Goal: Information Seeking & Learning: Learn about a topic

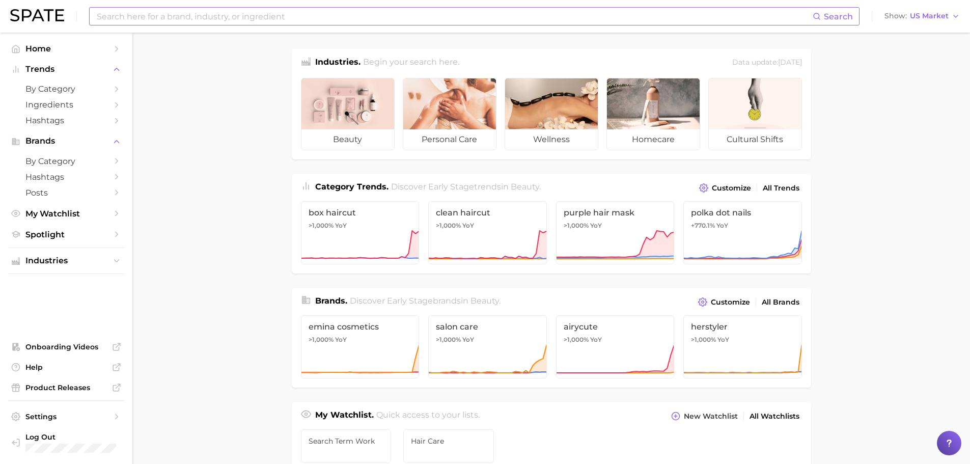
click at [246, 16] on input at bounding box center [454, 16] width 717 height 17
type input "lip care"
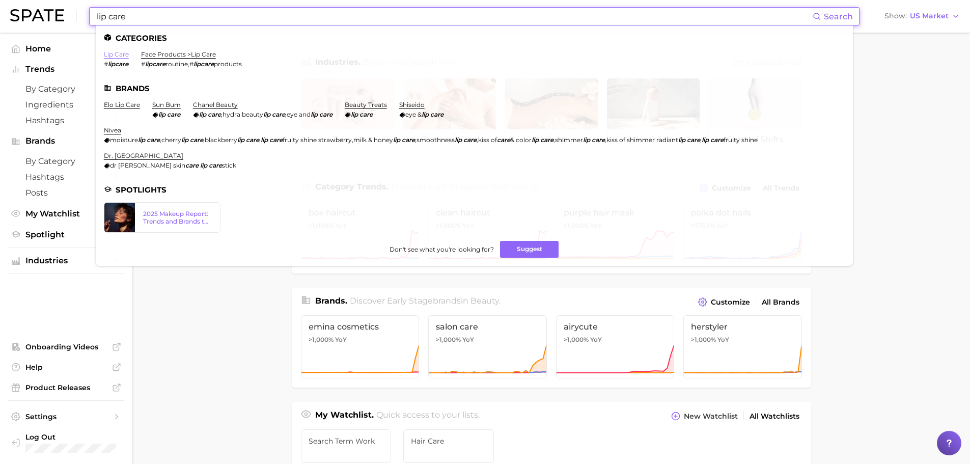
click at [121, 53] on link "lip care" at bounding box center [116, 54] width 25 height 8
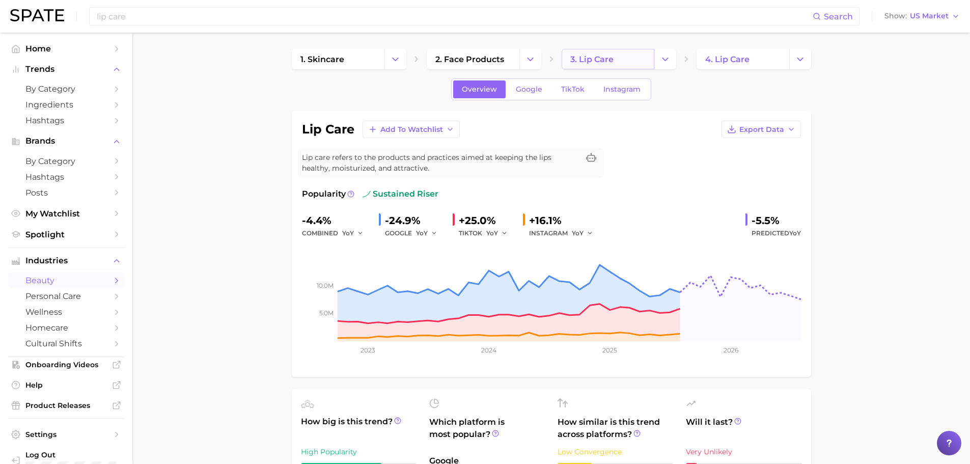
click at [620, 56] on link "3. lip care" at bounding box center [608, 59] width 93 height 20
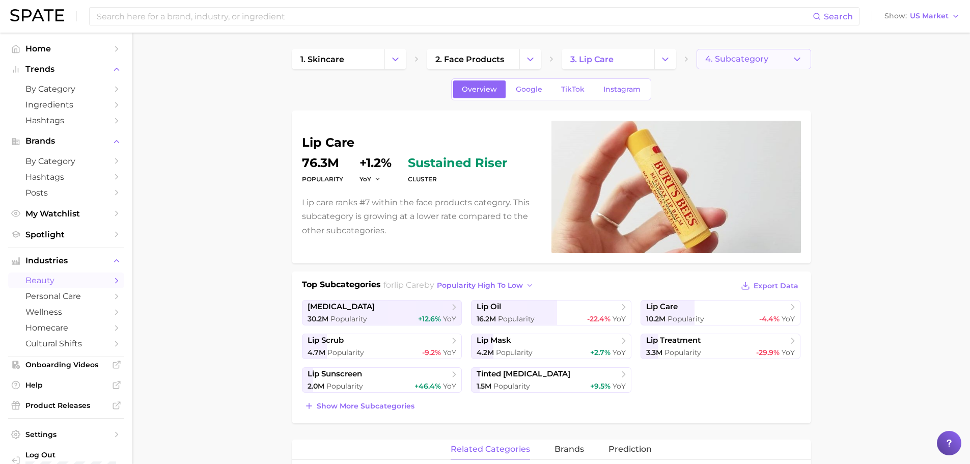
click at [719, 59] on span "4. Subcategory" at bounding box center [736, 58] width 63 height 9
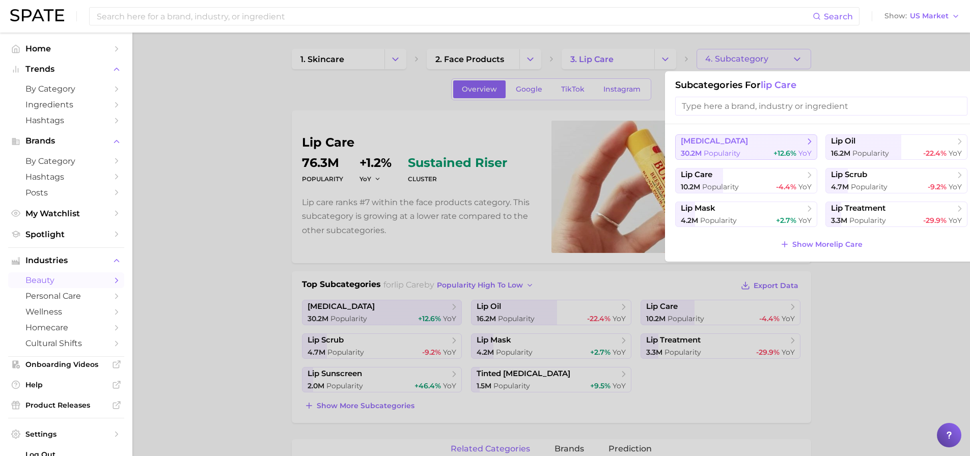
click at [727, 148] on button "[MEDICAL_DATA] 30.2m Popularity +12.6% YoY" at bounding box center [746, 146] width 142 height 25
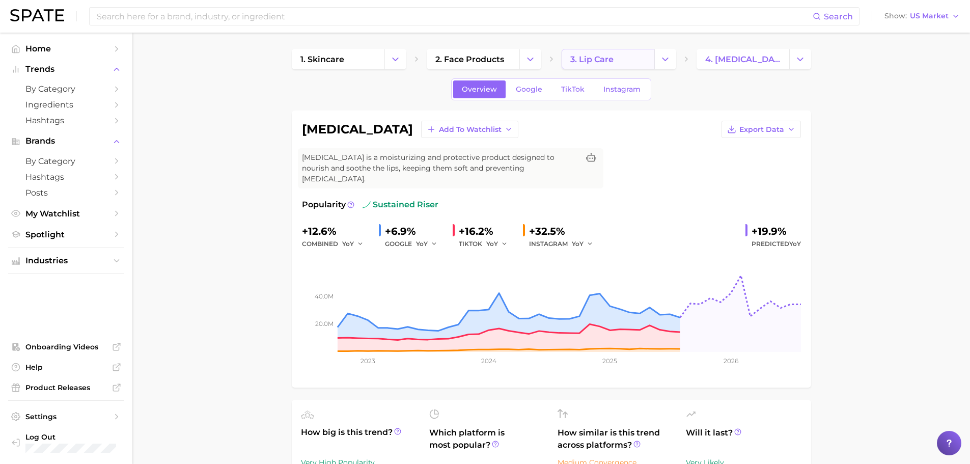
click at [585, 58] on span "3. lip care" at bounding box center [591, 59] width 43 height 10
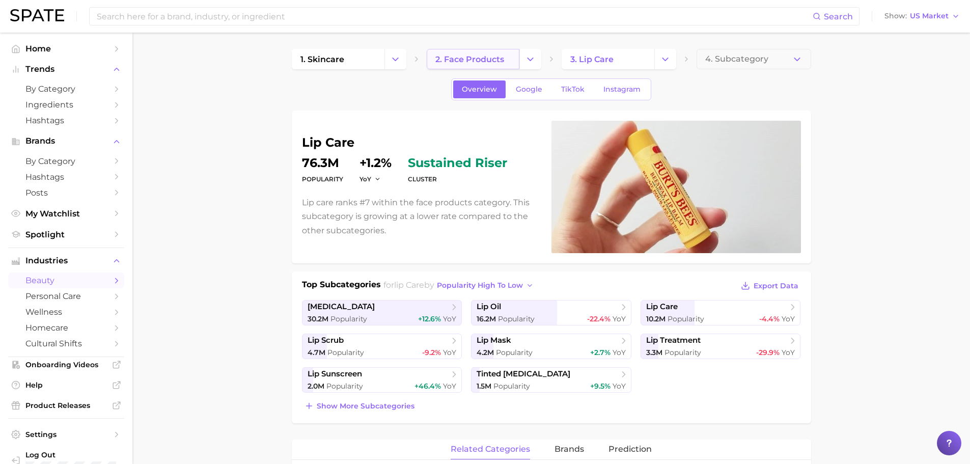
click at [496, 54] on span "2. face products" at bounding box center [469, 59] width 69 height 10
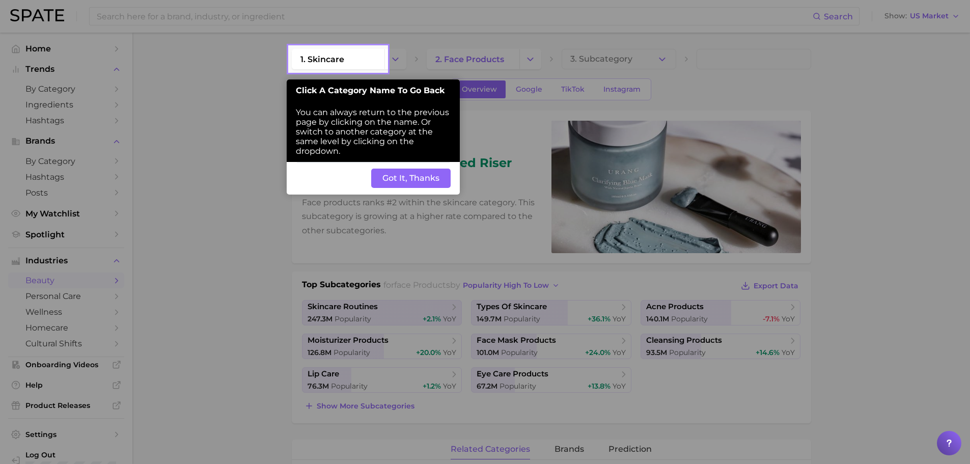
click at [408, 179] on button "Got It, Thanks" at bounding box center [410, 178] width 79 height 19
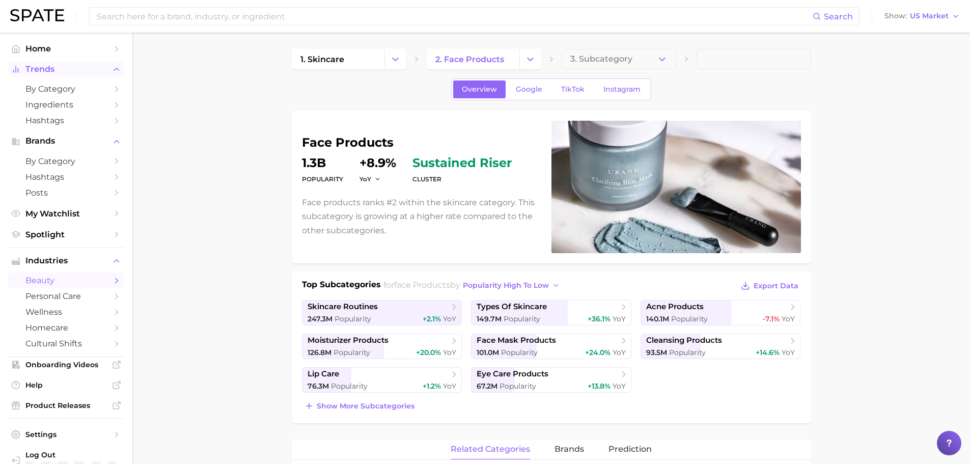
click at [42, 67] on span "Trends" at bounding box center [65, 69] width 81 height 9
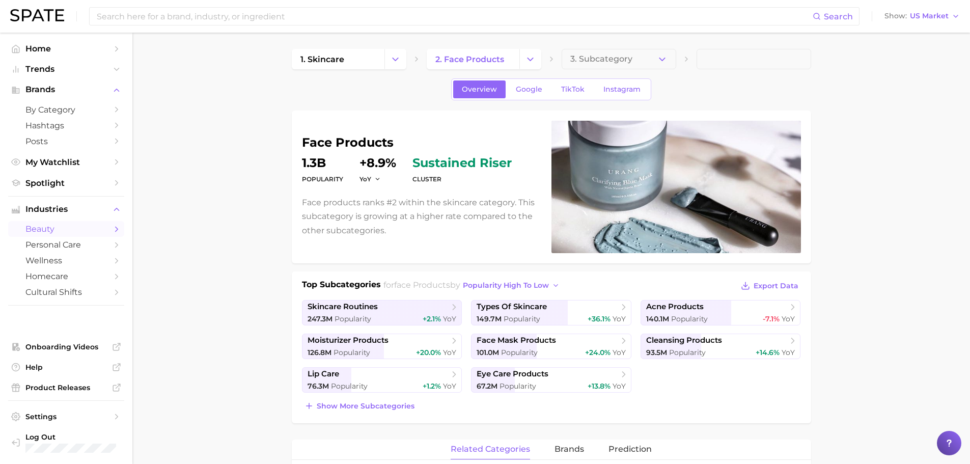
click at [56, 220] on li "Industries beauty personal care wellness homecare cultural shifts" at bounding box center [66, 251] width 116 height 98
click at [56, 230] on span "beauty" at bounding box center [65, 229] width 81 height 10
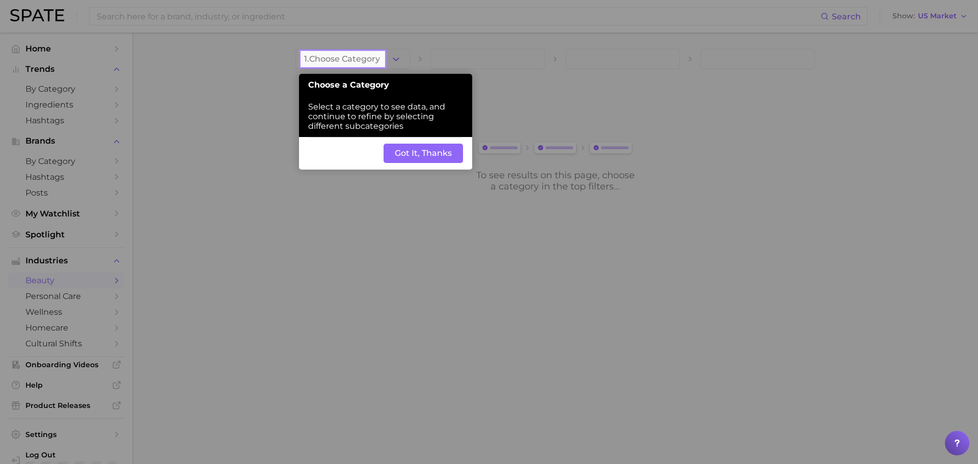
click at [417, 159] on button "Got It, Thanks" at bounding box center [422, 153] width 79 height 19
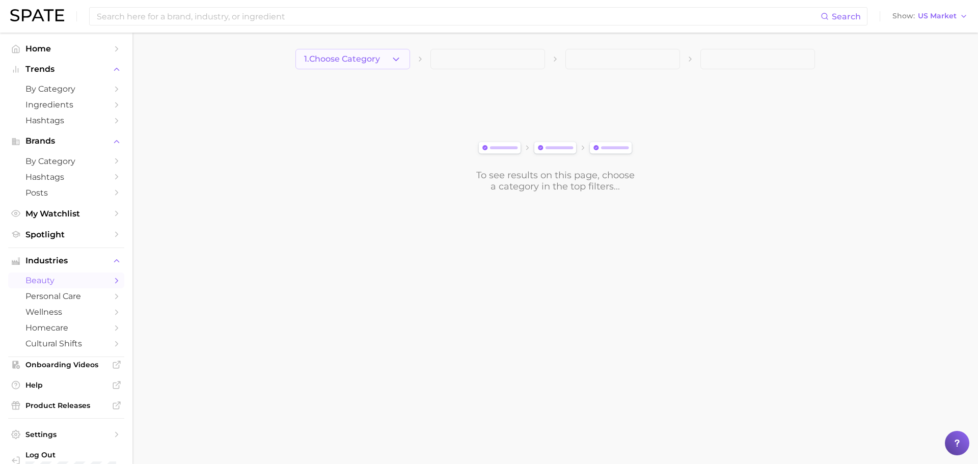
click at [350, 57] on span "1. Choose Category" at bounding box center [342, 58] width 76 height 9
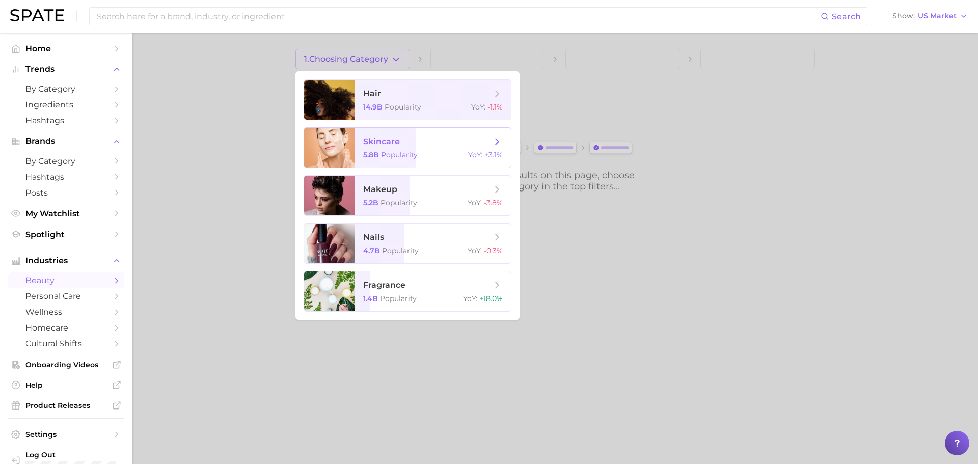
click at [378, 158] on span "5.8b" at bounding box center [371, 154] width 16 height 9
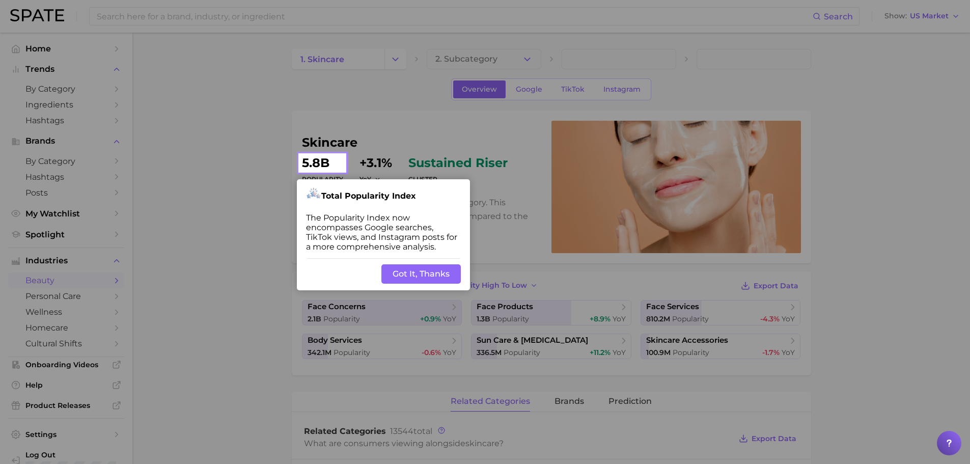
click at [413, 286] on div "Back Got It, Thanks" at bounding box center [383, 274] width 173 height 33
click at [413, 275] on button "Got It, Thanks" at bounding box center [420, 273] width 79 height 19
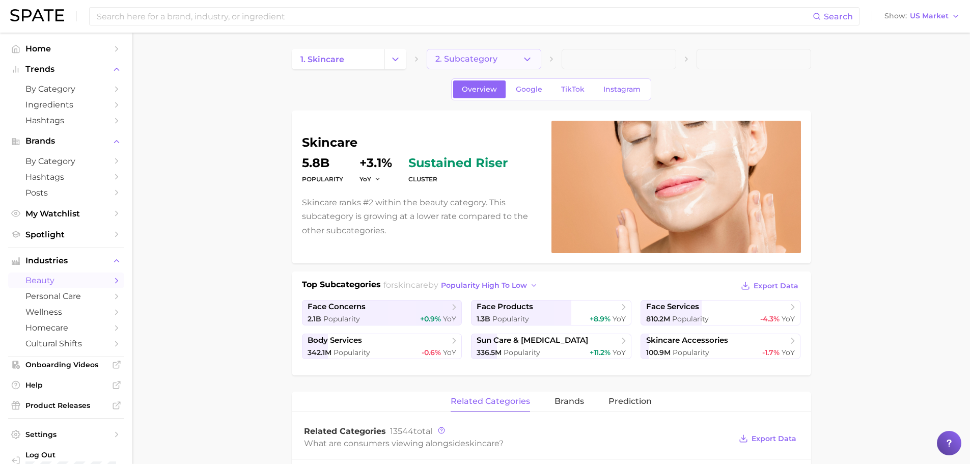
click at [462, 54] on span "2. Subcategory" at bounding box center [466, 58] width 62 height 9
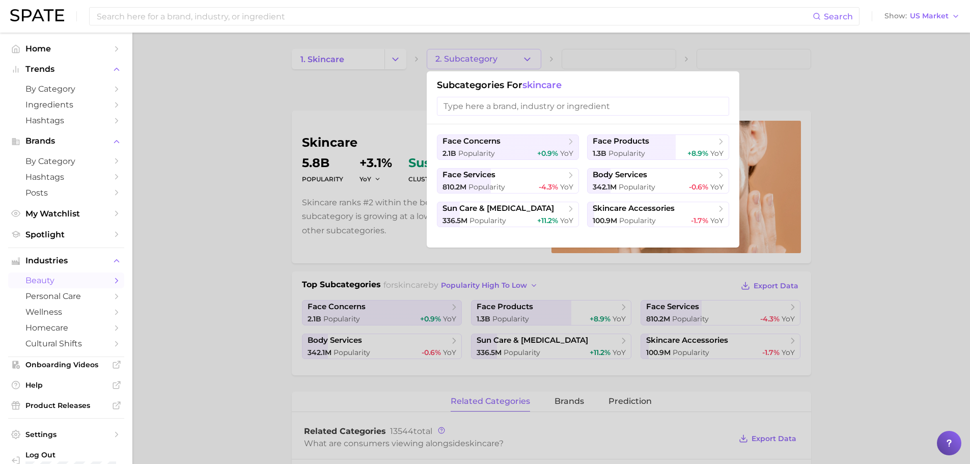
click at [634, 119] on div "Subcategories for skincare" at bounding box center [583, 97] width 313 height 53
click at [648, 149] on div "1.3b Popularity +8.9% YoY" at bounding box center [658, 154] width 131 height 10
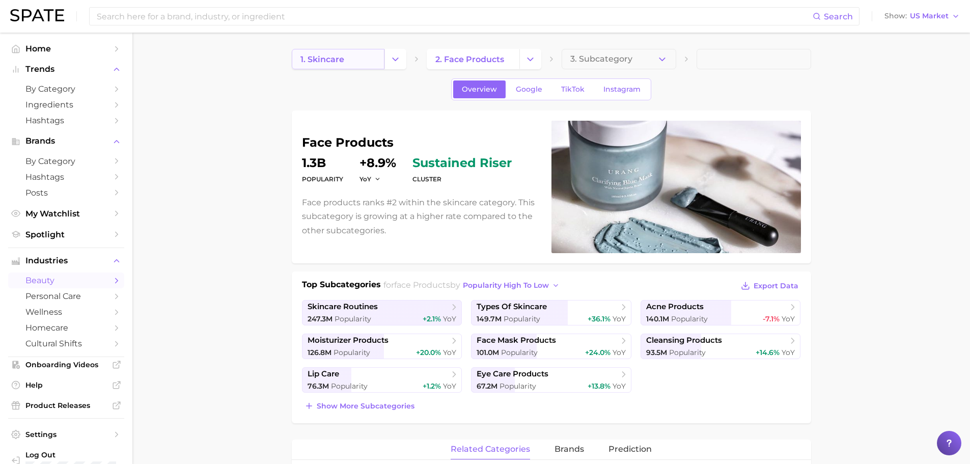
click at [335, 67] on link "1. skincare" at bounding box center [338, 59] width 93 height 20
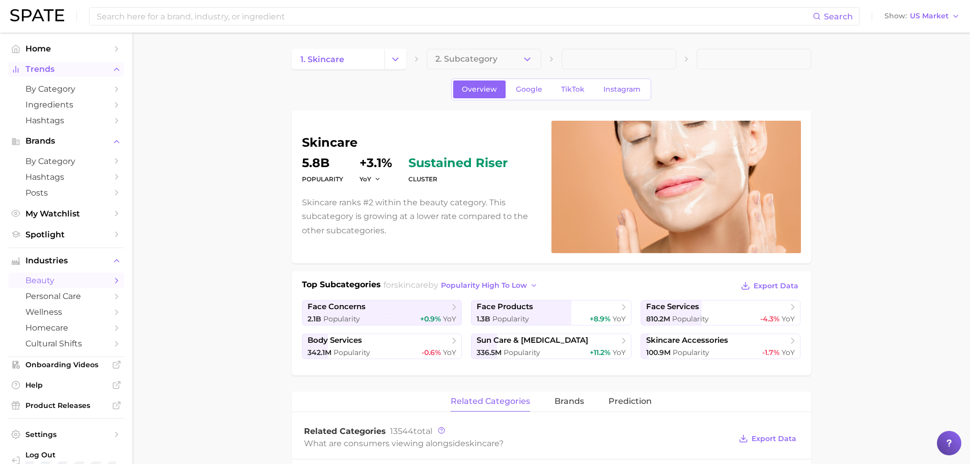
click at [33, 68] on span "Trends" at bounding box center [65, 69] width 81 height 9
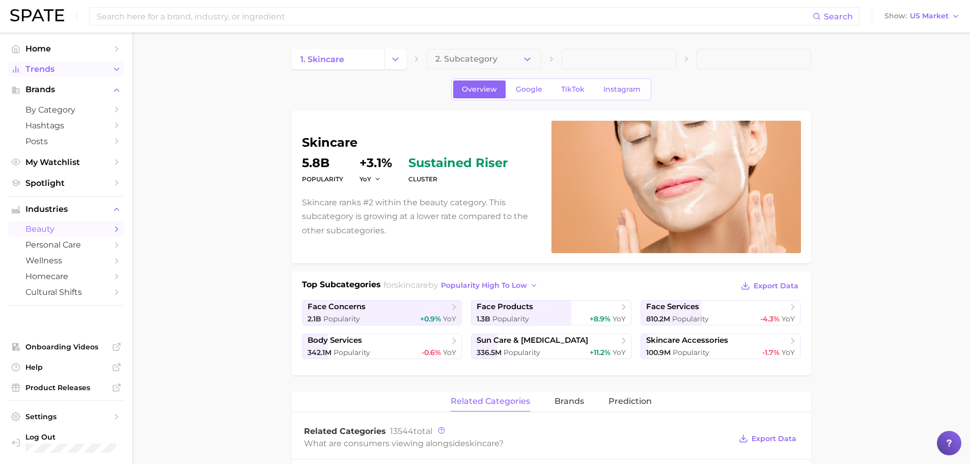
click at [33, 68] on span "Trends" at bounding box center [65, 69] width 81 height 9
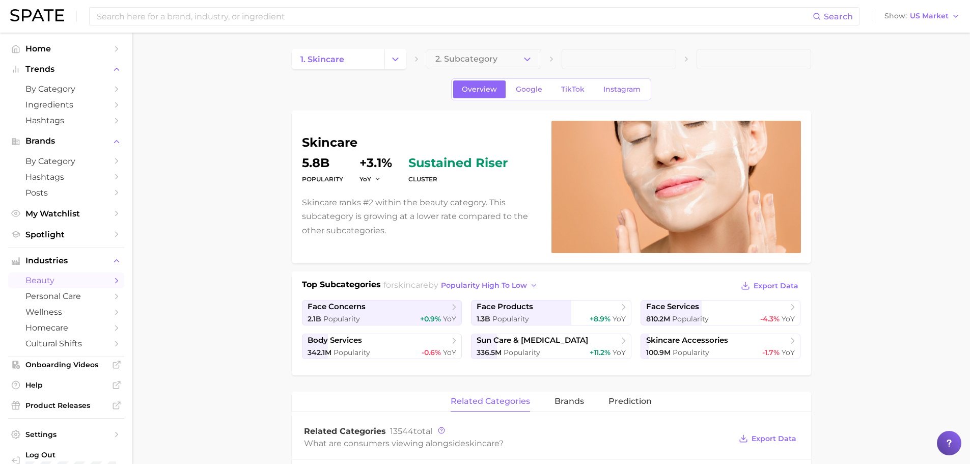
click at [68, 281] on span "beauty" at bounding box center [65, 280] width 81 height 10
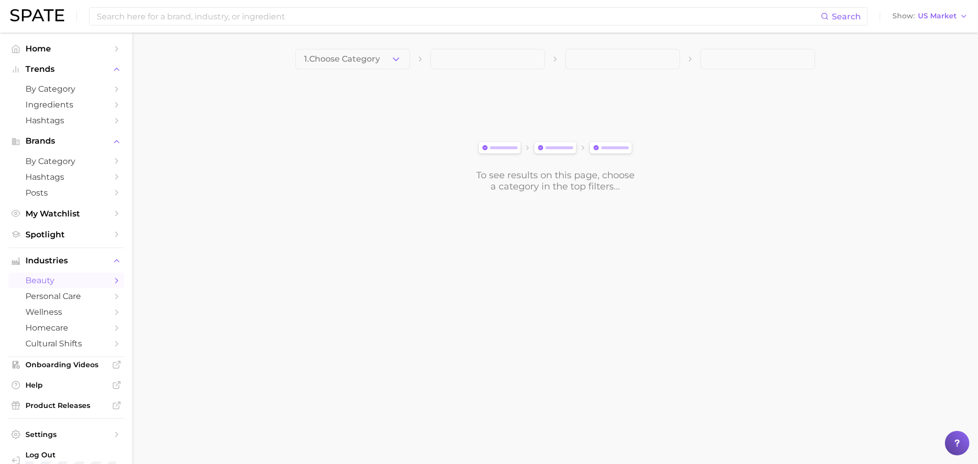
click at [366, 54] on span "1. Choose Category" at bounding box center [342, 58] width 76 height 9
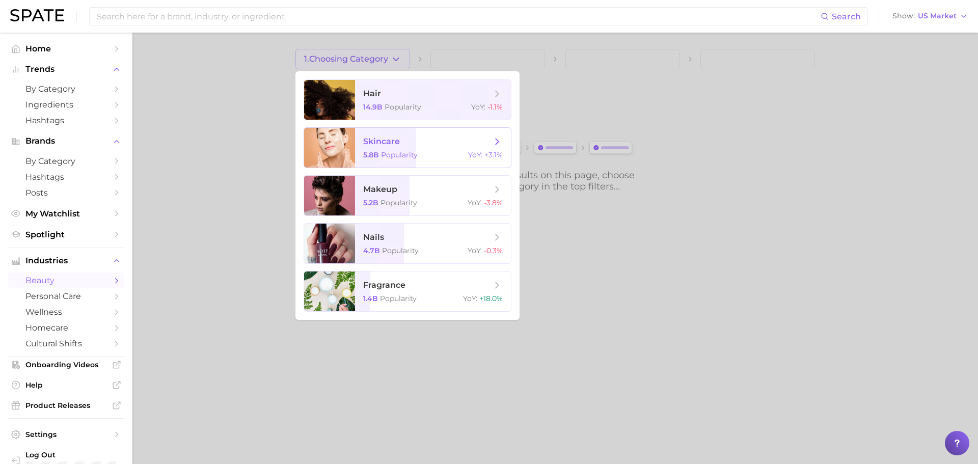
click at [390, 151] on span "Popularity" at bounding box center [399, 154] width 37 height 9
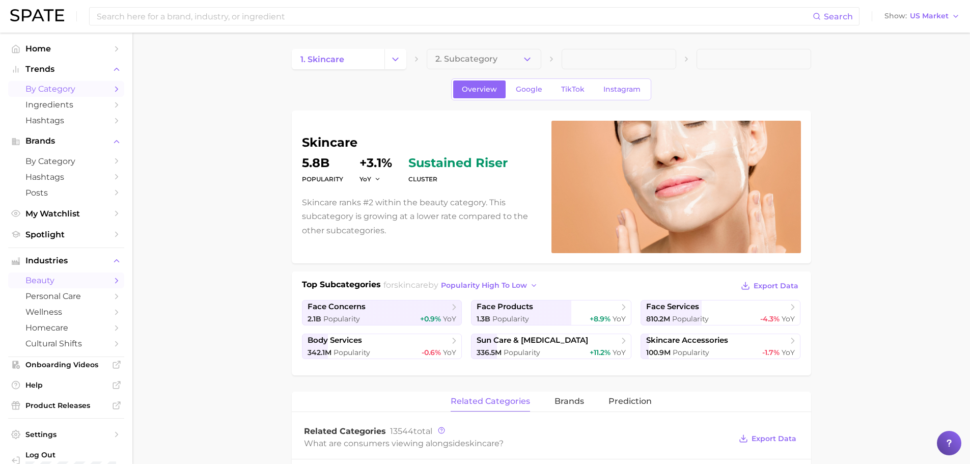
click at [74, 90] on span "by Category" at bounding box center [65, 89] width 81 height 10
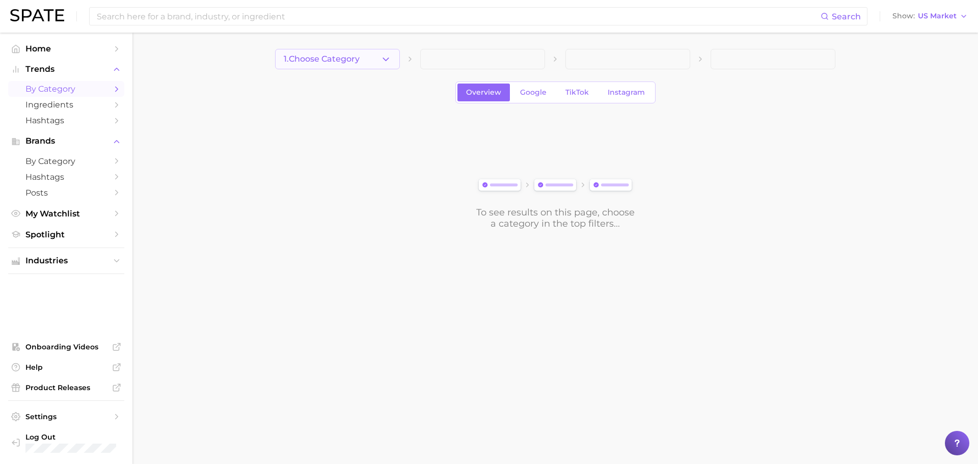
click at [311, 50] on button "1. Choose Category" at bounding box center [337, 59] width 125 height 20
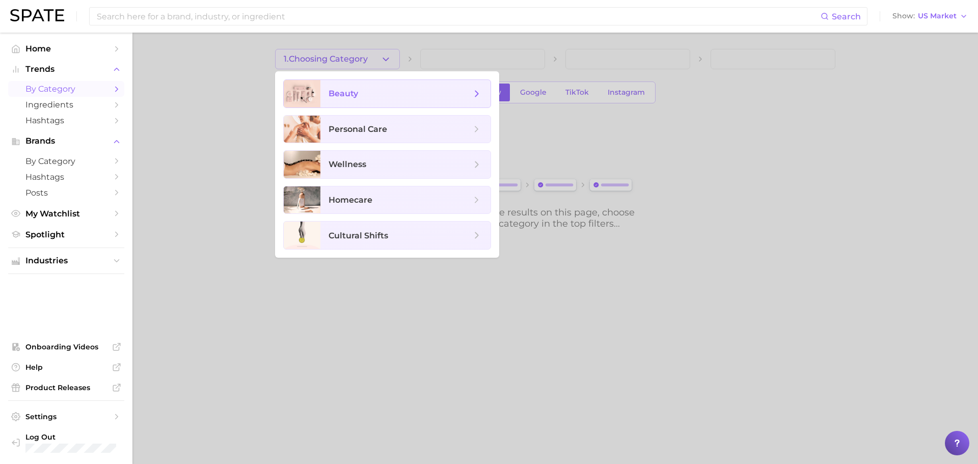
click at [326, 91] on span "beauty" at bounding box center [405, 93] width 170 height 27
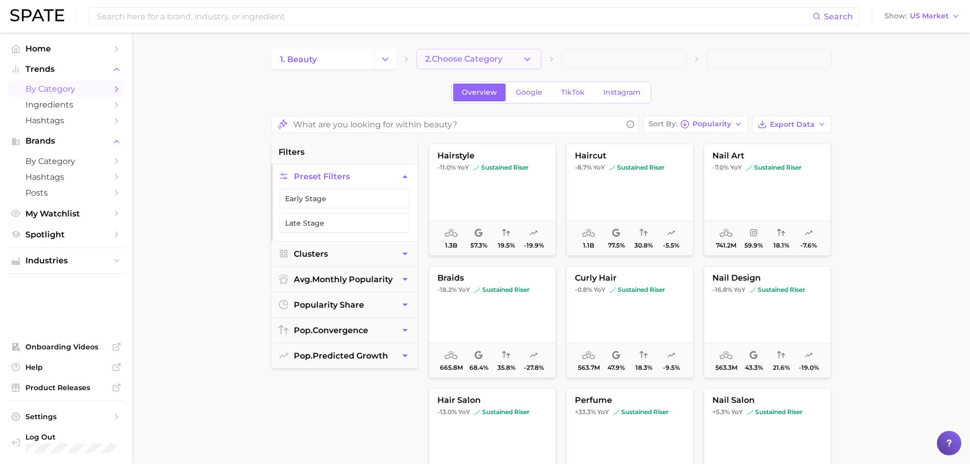
click at [459, 67] on button "2. Choose Category" at bounding box center [479, 59] width 125 height 20
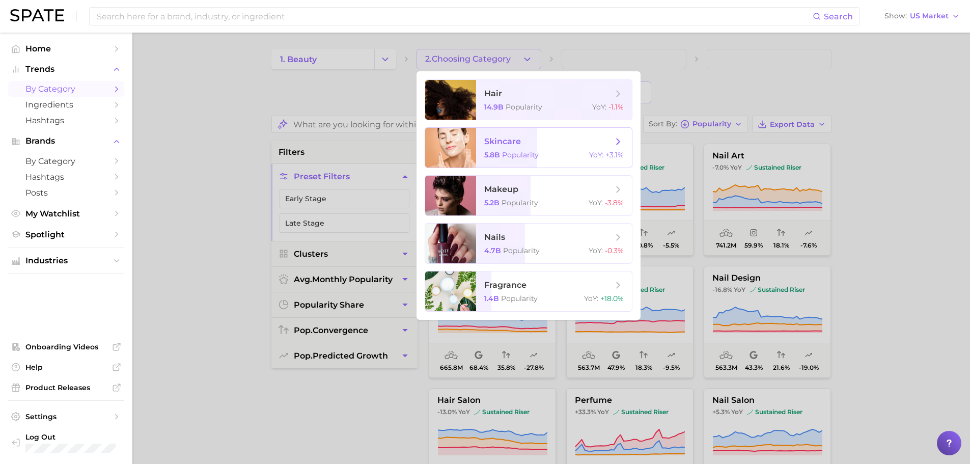
click at [497, 160] on span "skincare 5.8b Popularity YoY : +3.1%" at bounding box center [554, 148] width 156 height 40
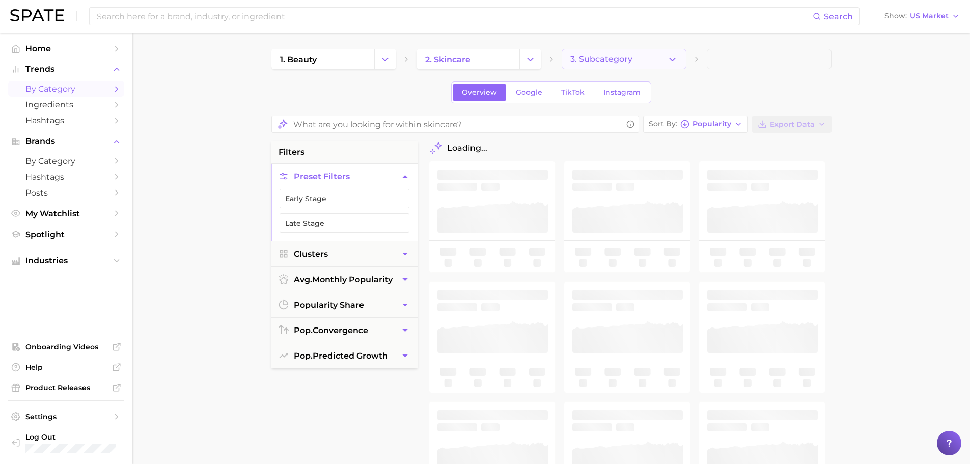
click at [605, 63] on span "3. Subcategory" at bounding box center [601, 58] width 62 height 9
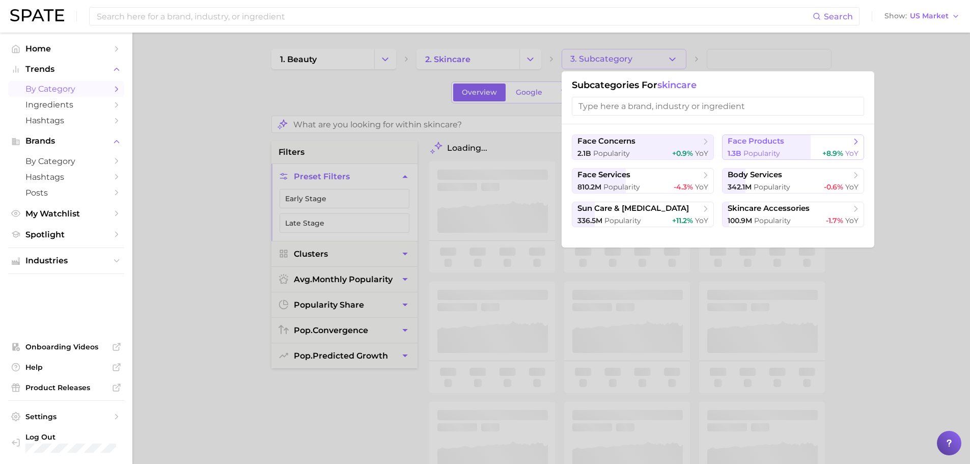
click at [725, 149] on button "face products 1.3b Popularity +8.9% YoY" at bounding box center [793, 146] width 142 height 25
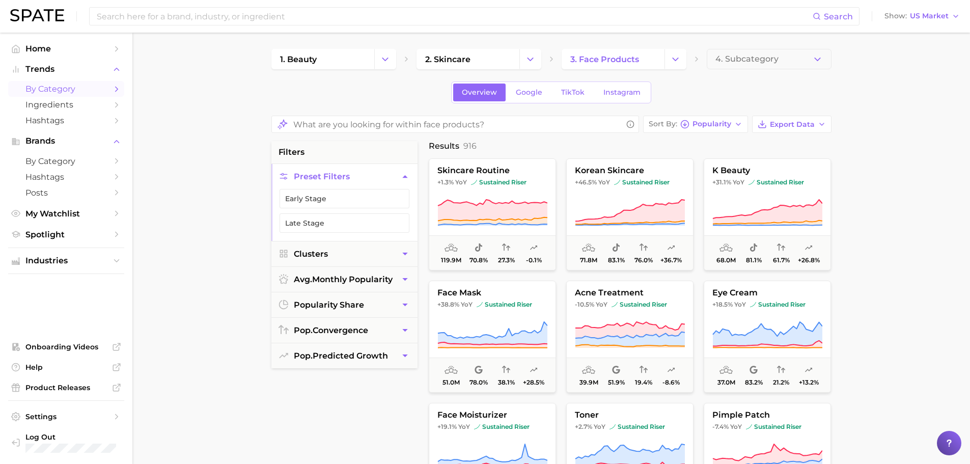
click at [723, 75] on div "1. beauty 2. skincare 3. face products 4. Subcategory Overview Google TikTok In…" at bounding box center [551, 410] width 560 height 723
click at [727, 66] on button "4. Subcategory" at bounding box center [769, 59] width 125 height 20
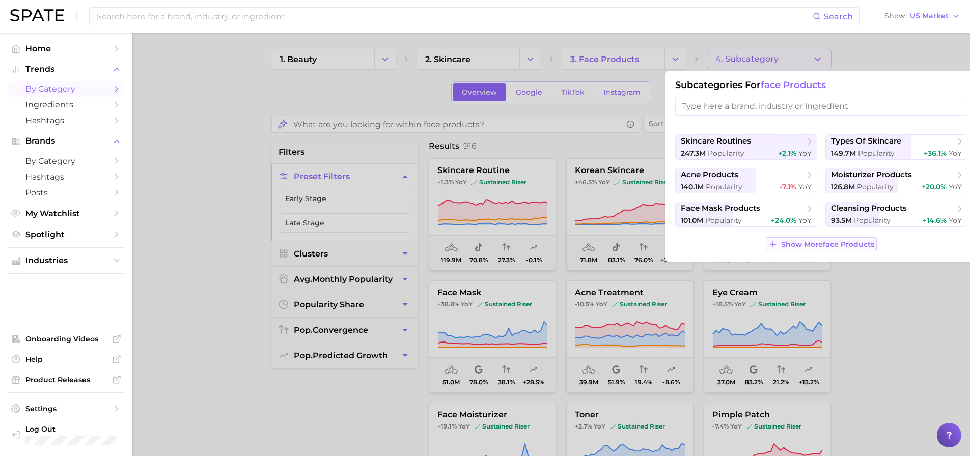
click at [792, 243] on span "Show More face products" at bounding box center [827, 244] width 93 height 9
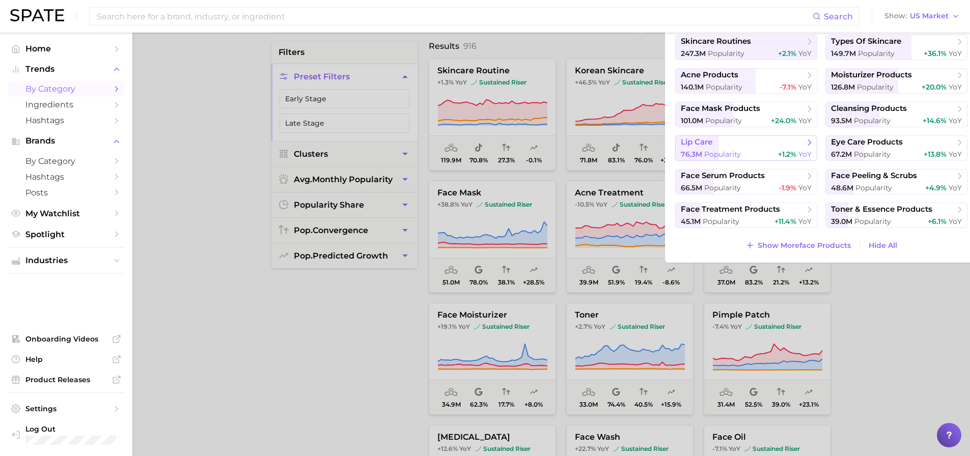
scroll to position [102, 0]
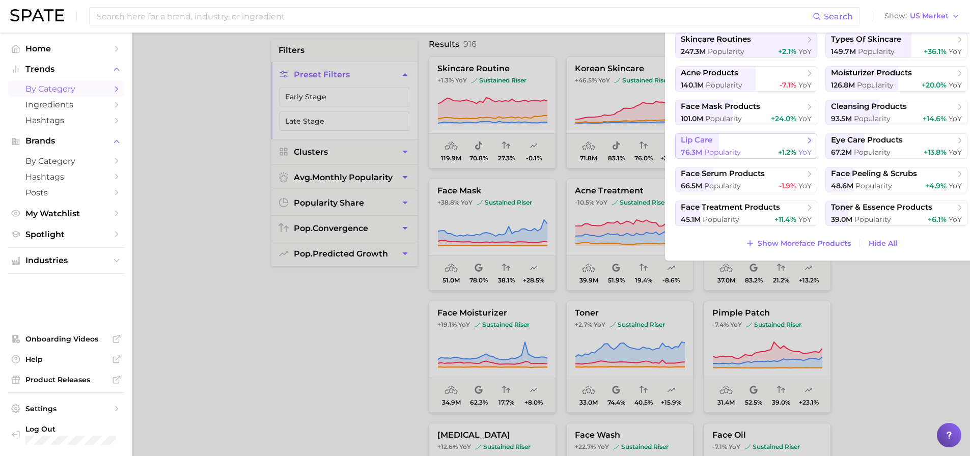
click at [792, 241] on span "Show More face products" at bounding box center [804, 243] width 93 height 9
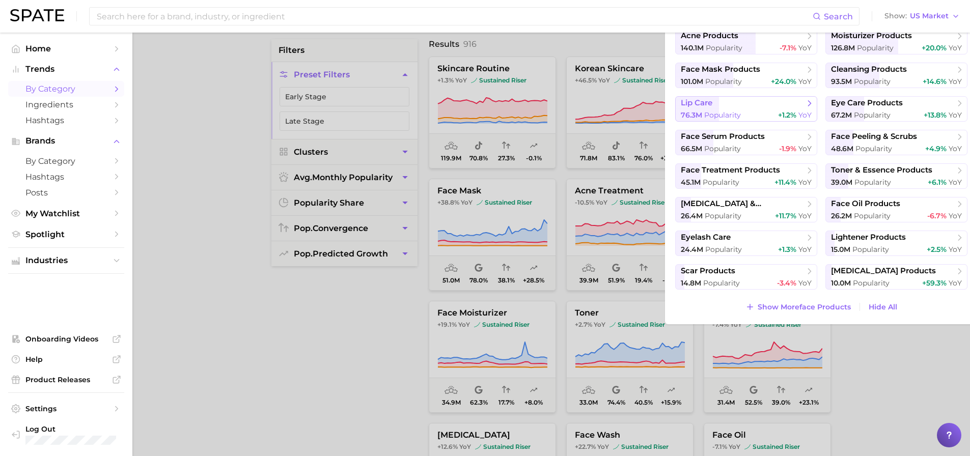
scroll to position [0, 0]
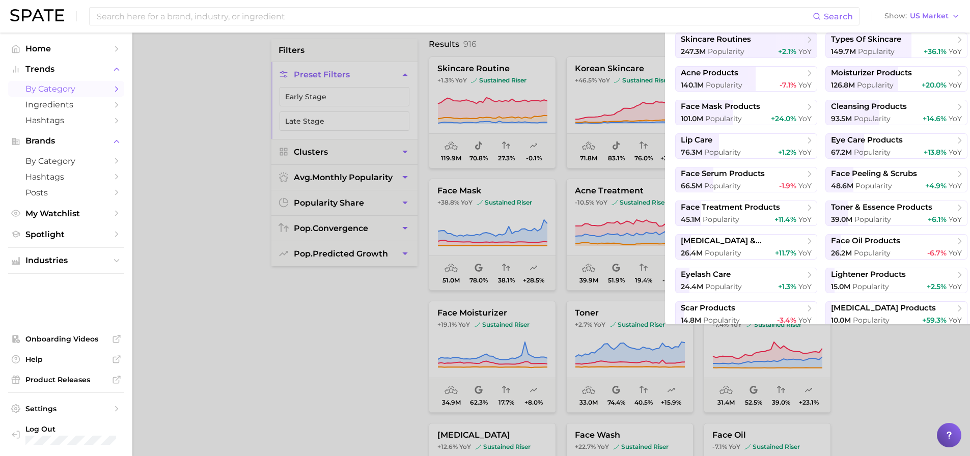
click at [706, 133] on ul "skincare routines 247.3m Popularity +2.1% YoY types of skincare 149.7m Populari…" at bounding box center [821, 180] width 292 height 294
click at [707, 140] on span "lip care" at bounding box center [697, 140] width 32 height 10
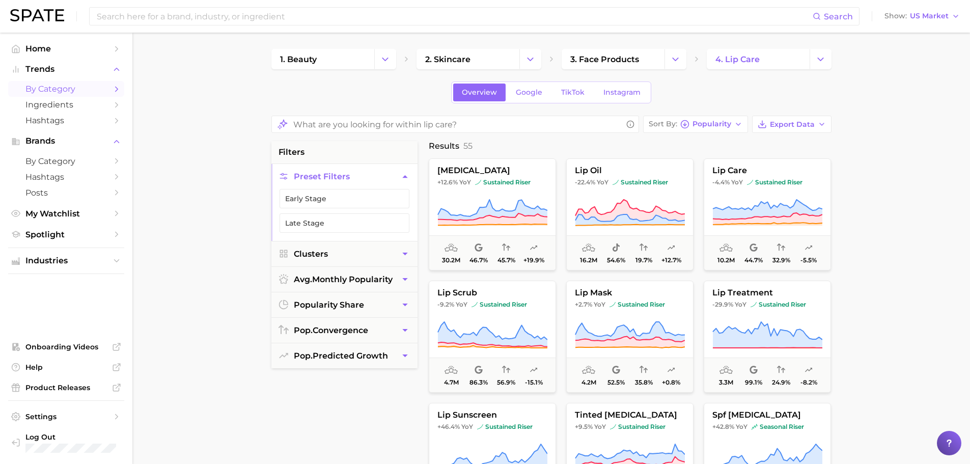
click at [179, 219] on main "1. beauty 2. skincare 3. face products 4. lip care Overview Google TikTok Insta…" at bounding box center [551, 428] width 838 height 790
click at [313, 309] on span "popularity share" at bounding box center [329, 305] width 70 height 10
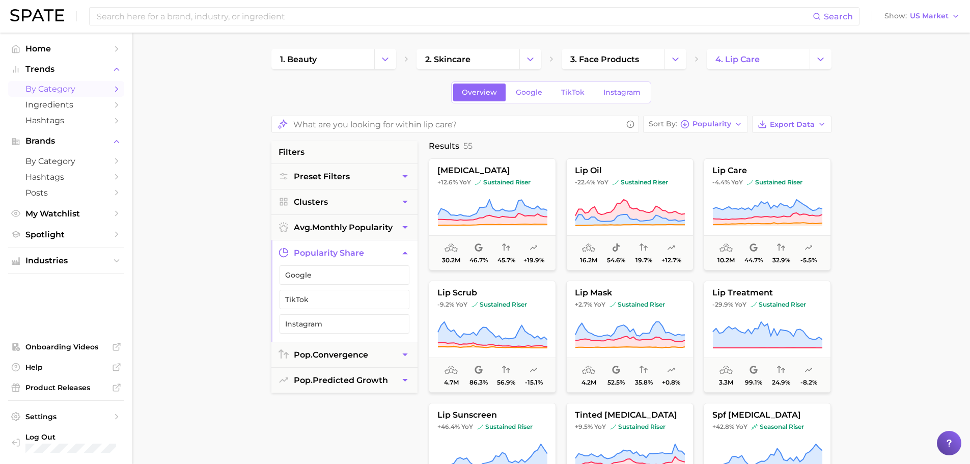
click at [308, 253] on span "popularity share" at bounding box center [329, 253] width 70 height 10
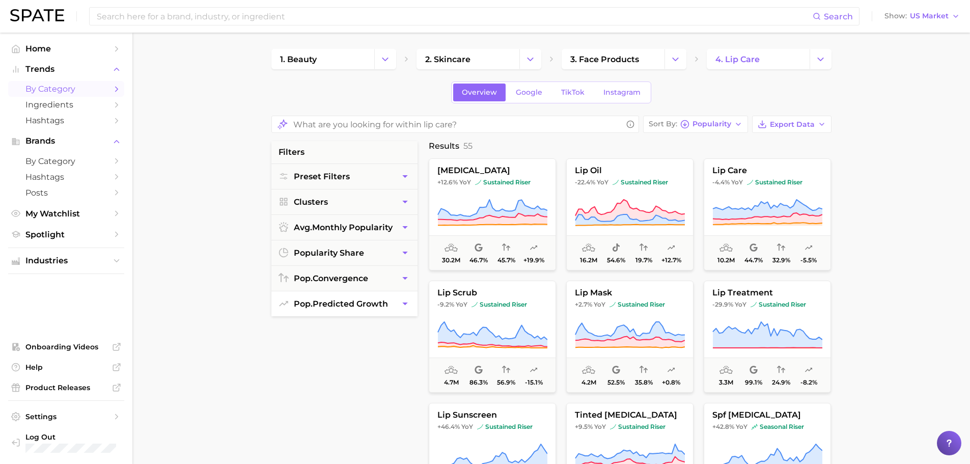
click at [317, 309] on button "pop. predicted growth" at bounding box center [344, 303] width 146 height 25
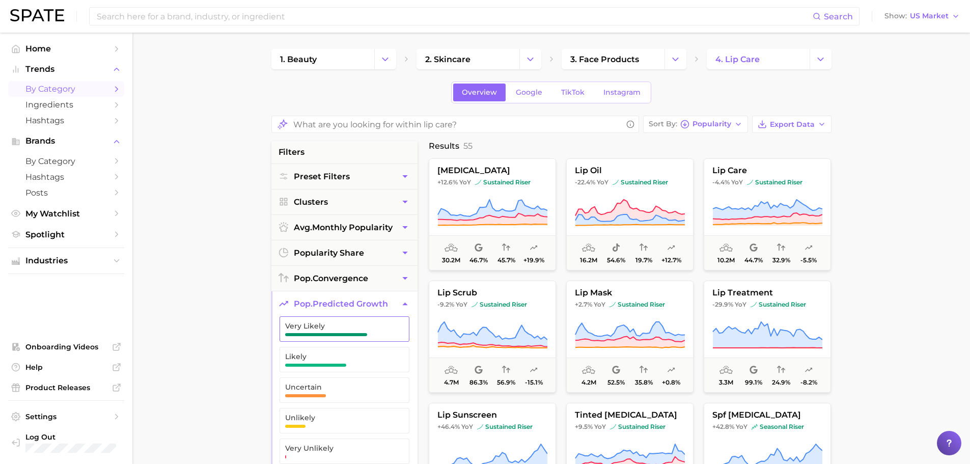
click at [320, 333] on span "button" at bounding box center [326, 334] width 82 height 3
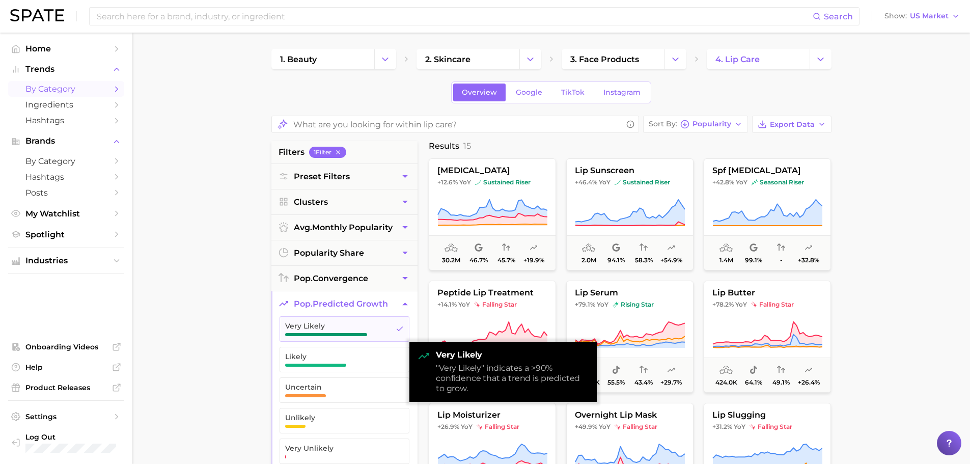
click at [209, 290] on main "1. beauty 2. skincare 3. face products 4. lip care Overview Google TikTok Insta…" at bounding box center [551, 428] width 838 height 790
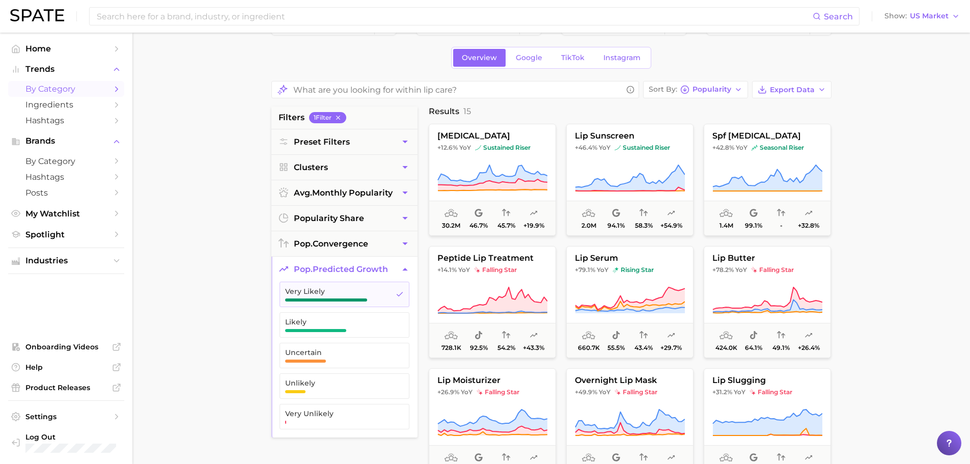
scroll to position [51, 0]
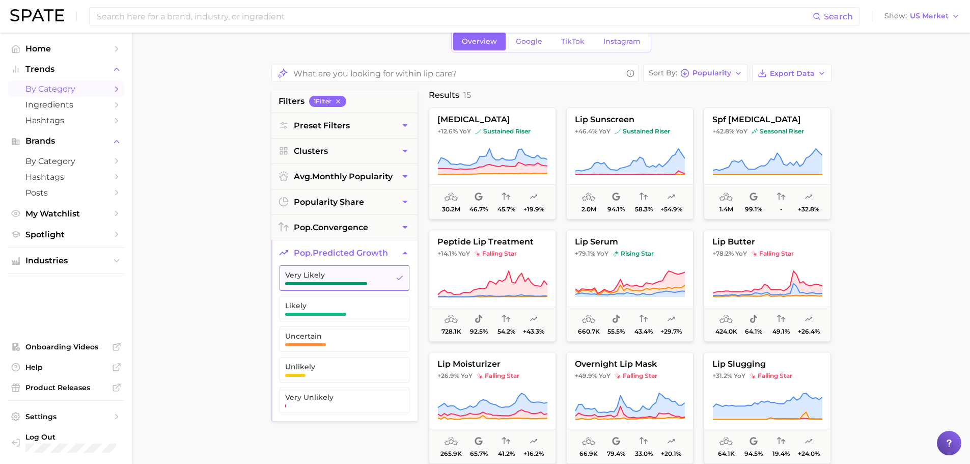
click at [338, 278] on span "Very Likely" at bounding box center [336, 275] width 102 height 8
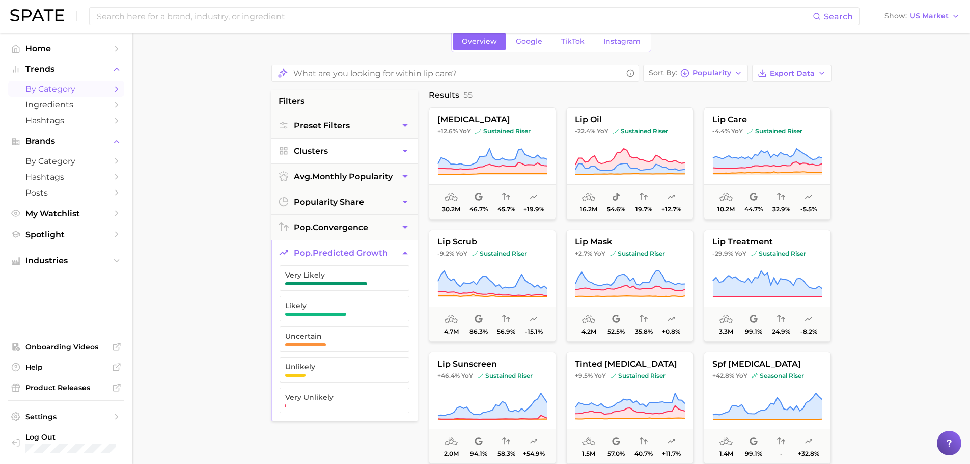
click at [293, 153] on button "Clusters" at bounding box center [344, 151] width 146 height 25
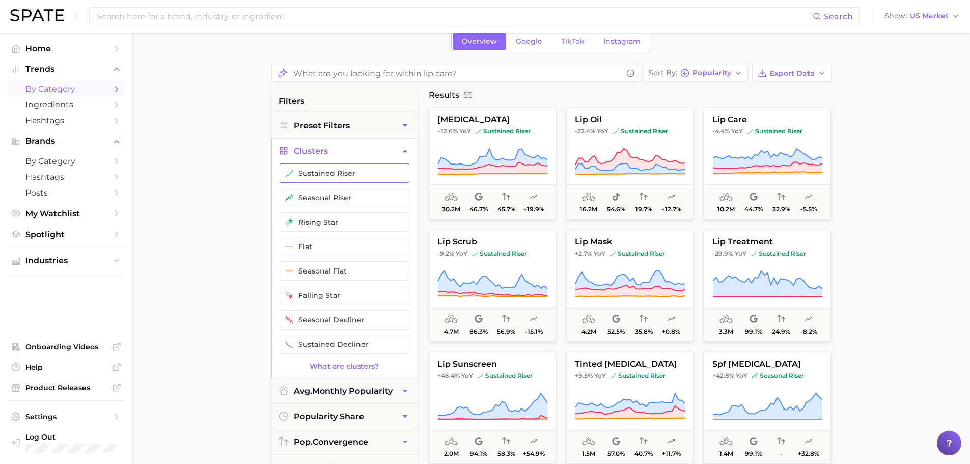
click at [300, 174] on button "sustained riser" at bounding box center [345, 172] width 130 height 19
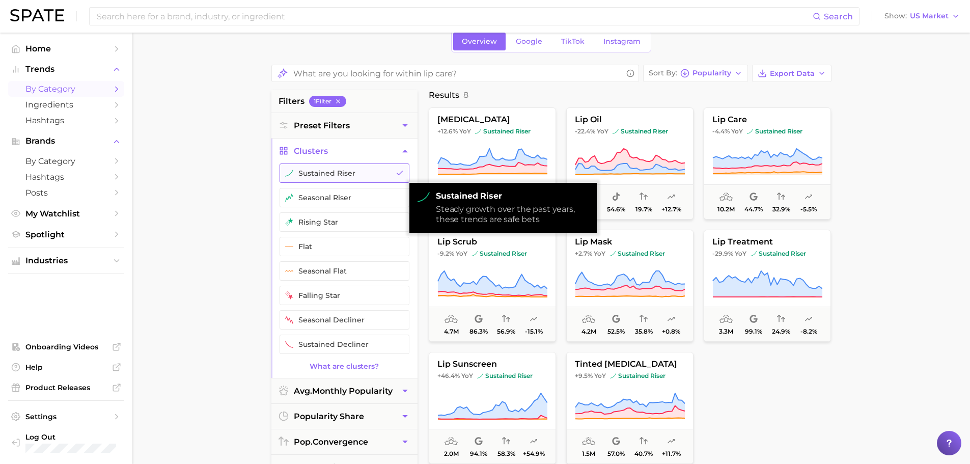
click at [300, 173] on button "sustained riser" at bounding box center [345, 172] width 130 height 19
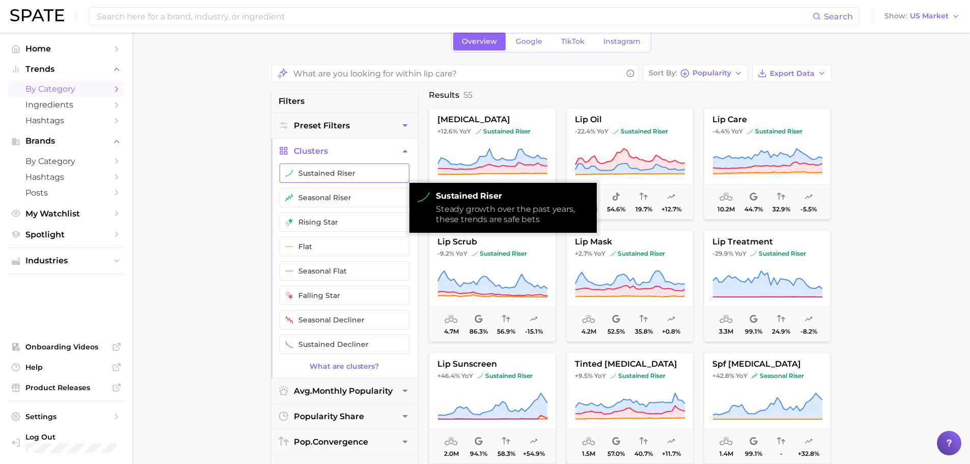
click at [300, 173] on button "sustained riser" at bounding box center [345, 172] width 130 height 19
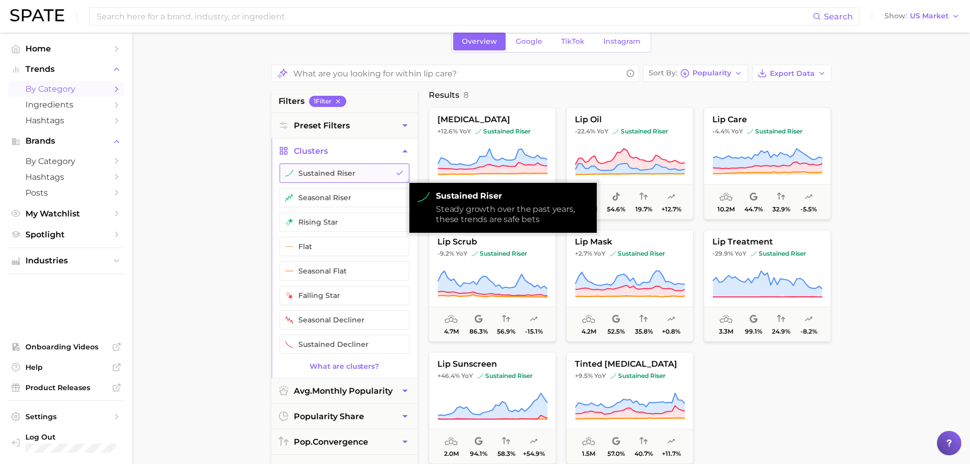
click at [300, 173] on button "sustained riser" at bounding box center [345, 172] width 130 height 19
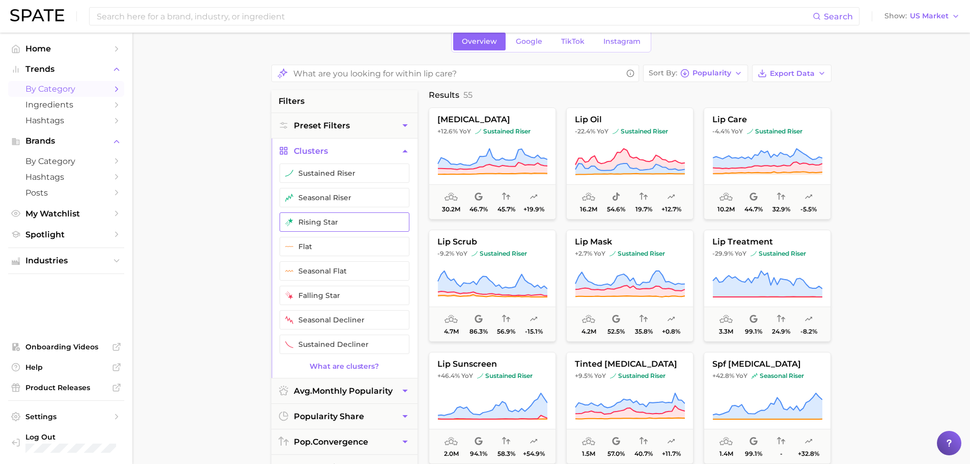
click at [319, 215] on button "rising star" at bounding box center [345, 221] width 130 height 19
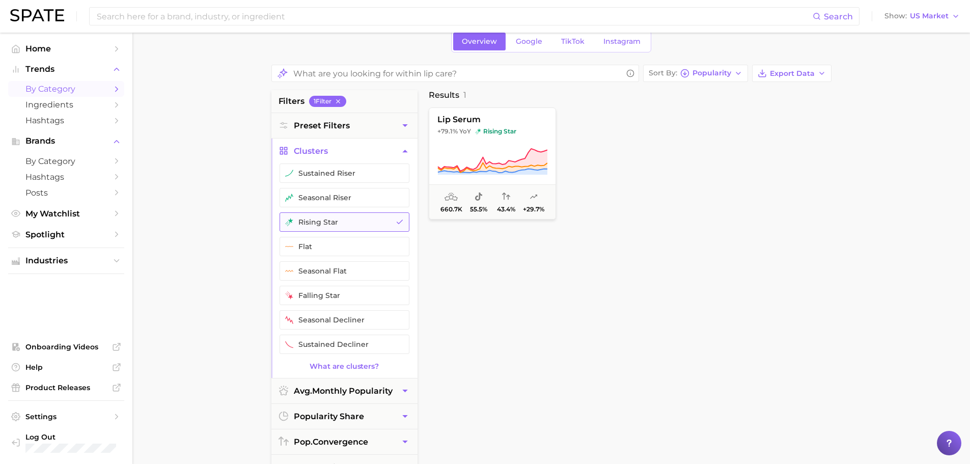
click at [319, 215] on button "rising star" at bounding box center [345, 221] width 130 height 19
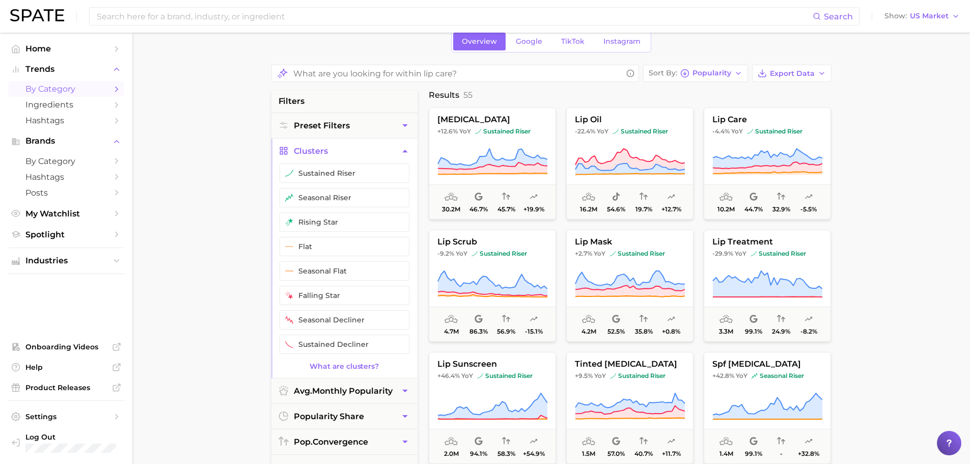
click at [307, 155] on span "Clusters" at bounding box center [311, 151] width 34 height 10
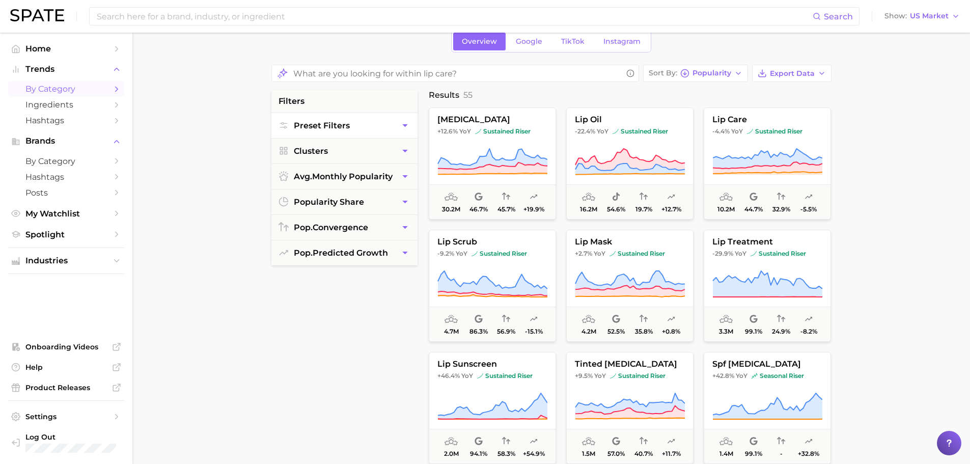
click at [309, 116] on button "Preset Filters" at bounding box center [344, 125] width 146 height 25
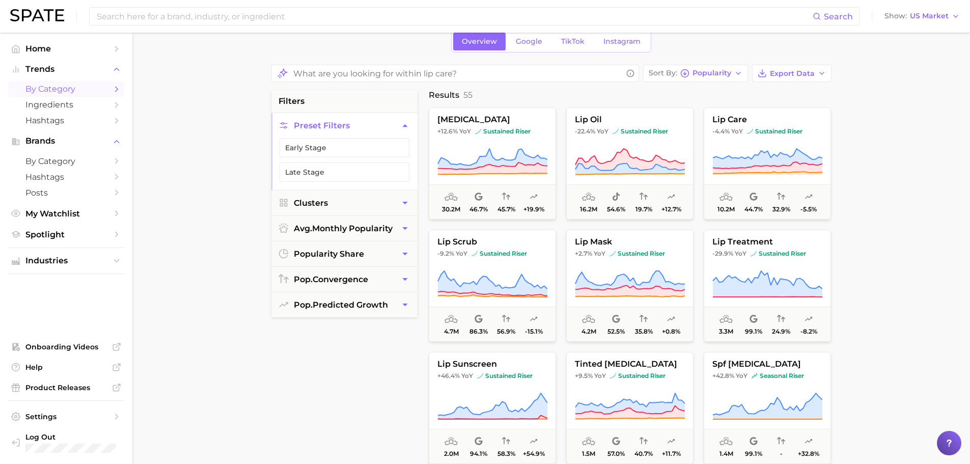
click at [308, 122] on span "Preset Filters" at bounding box center [322, 126] width 56 height 10
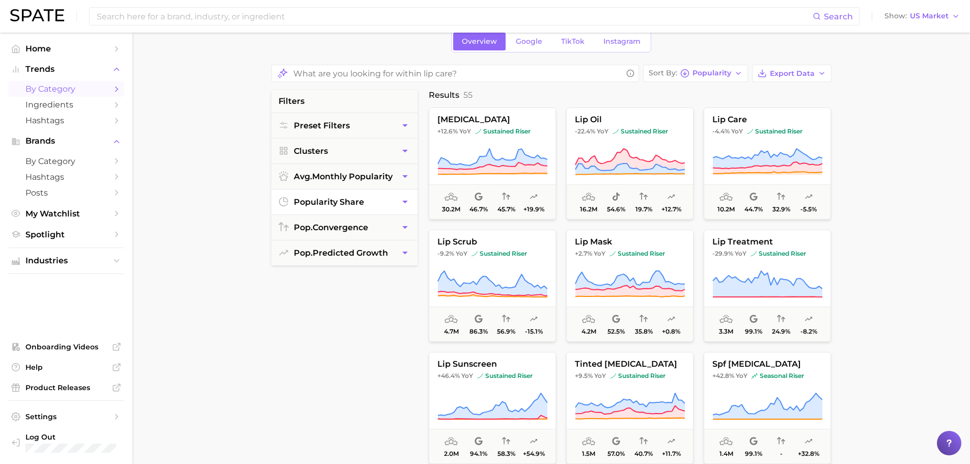
click at [319, 206] on span "popularity share" at bounding box center [329, 202] width 70 height 10
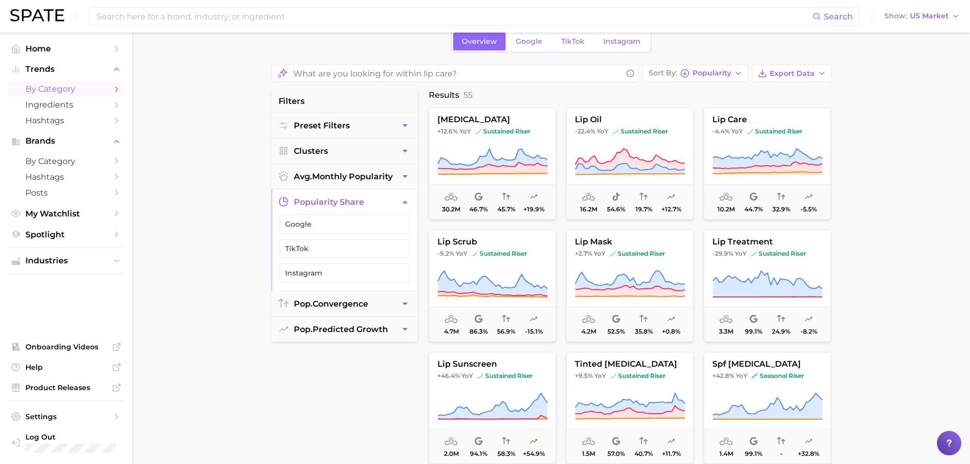
click at [319, 206] on span "popularity share" at bounding box center [329, 202] width 70 height 10
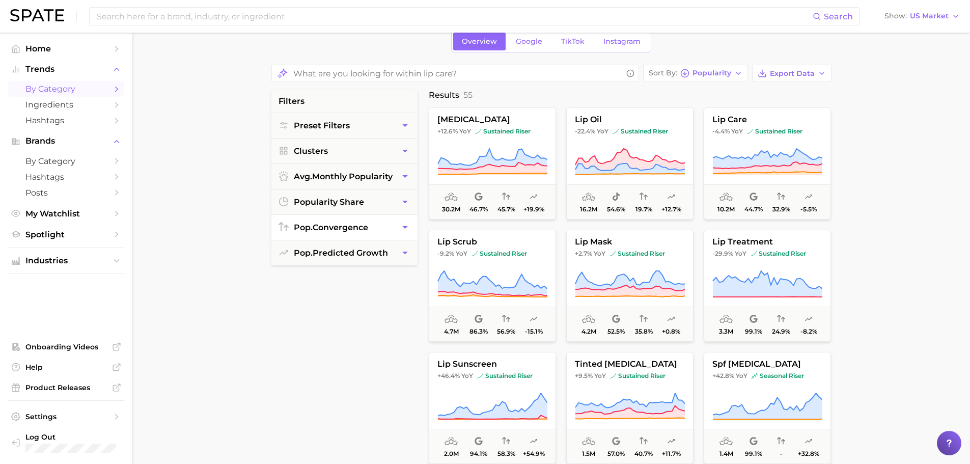
click at [325, 231] on span "pop. convergence" at bounding box center [331, 228] width 74 height 10
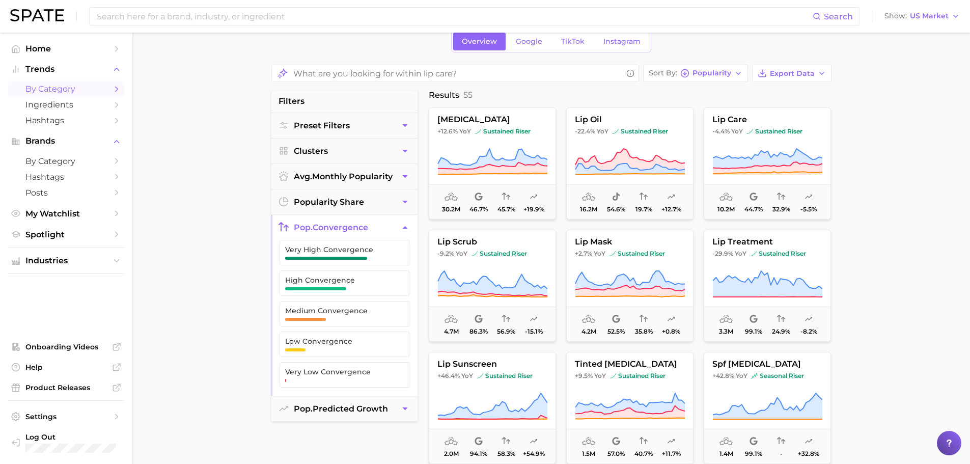
click at [325, 231] on span "pop. convergence" at bounding box center [331, 228] width 74 height 10
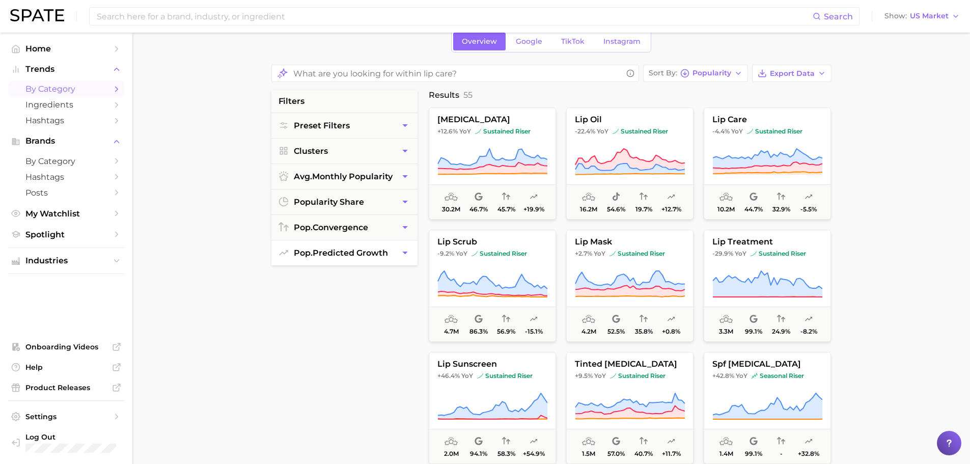
click at [334, 251] on span "pop. predicted growth" at bounding box center [341, 253] width 94 height 10
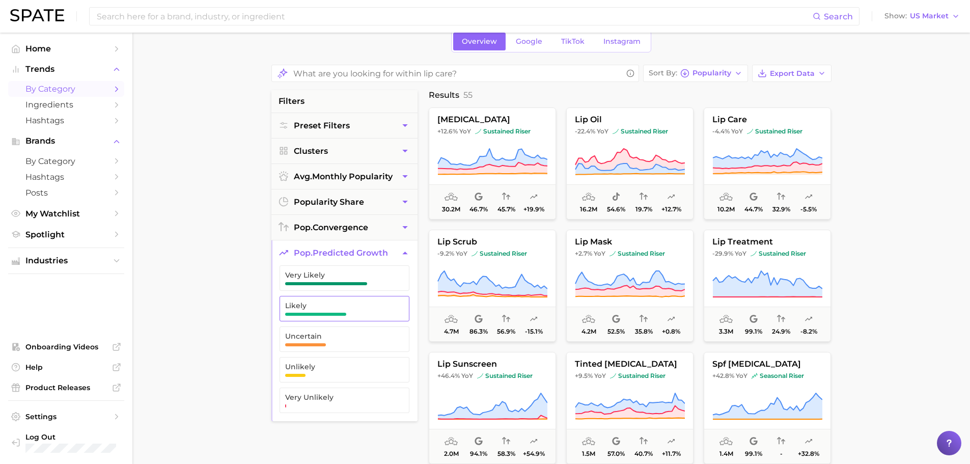
click at [332, 312] on span "Likely" at bounding box center [336, 308] width 102 height 14
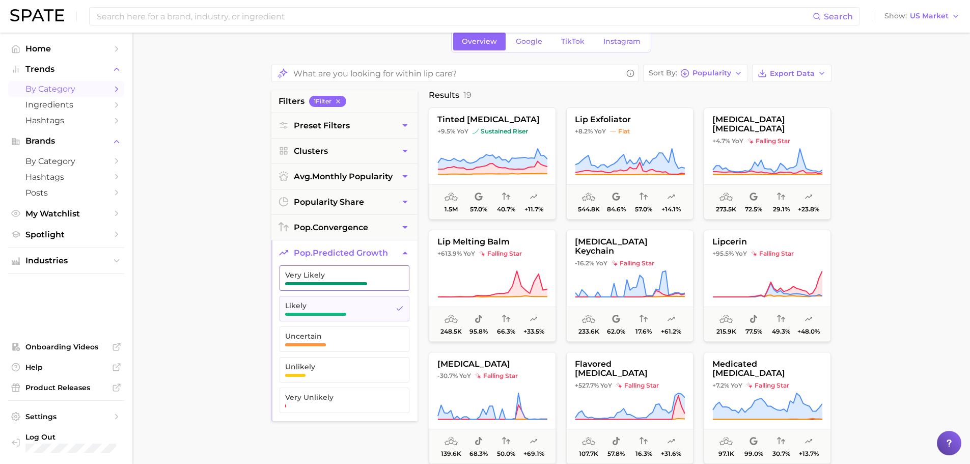
click at [333, 283] on span "button" at bounding box center [326, 283] width 82 height 3
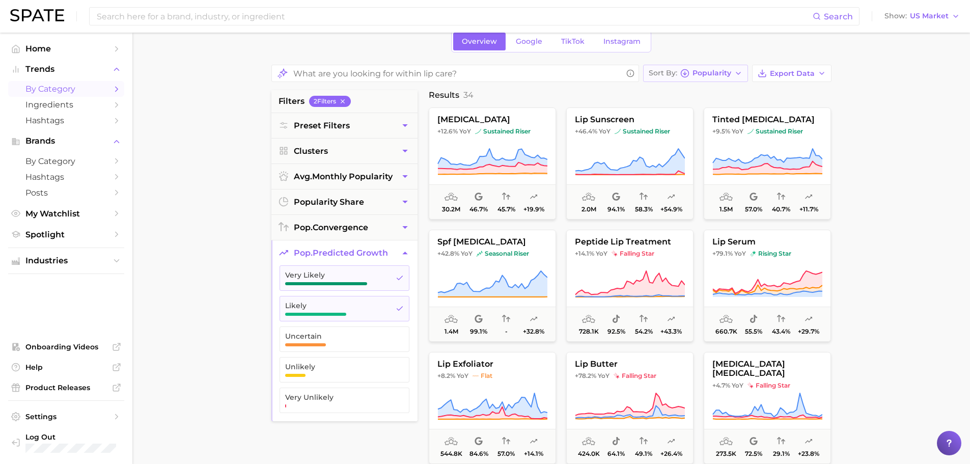
click at [741, 74] on icon "button" at bounding box center [738, 73] width 8 height 8
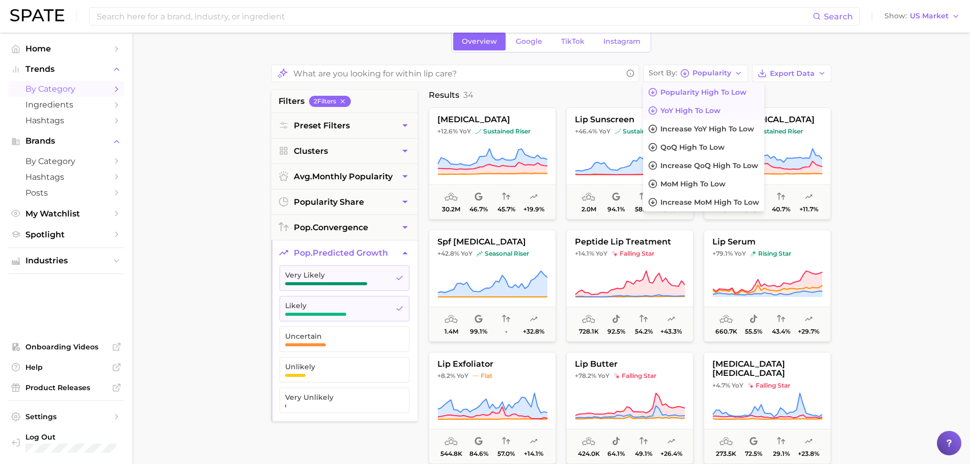
click at [708, 111] on span "YoY high to low" at bounding box center [690, 110] width 60 height 9
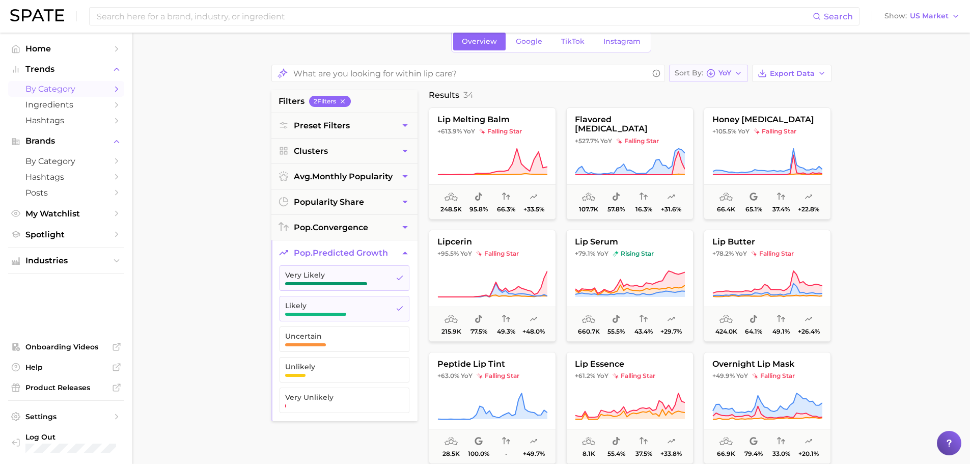
click at [707, 71] on icon "button" at bounding box center [710, 73] width 9 height 9
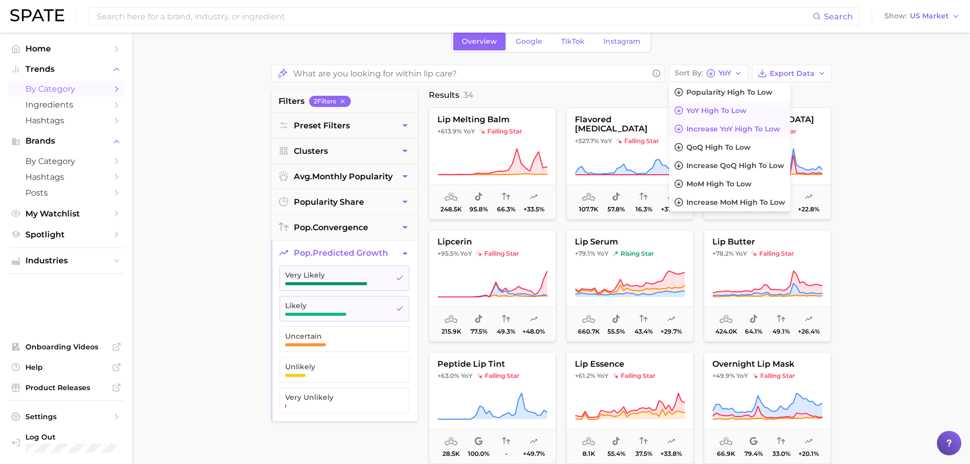
click at [708, 133] on span "Increase YoY high to low" at bounding box center [733, 129] width 94 height 9
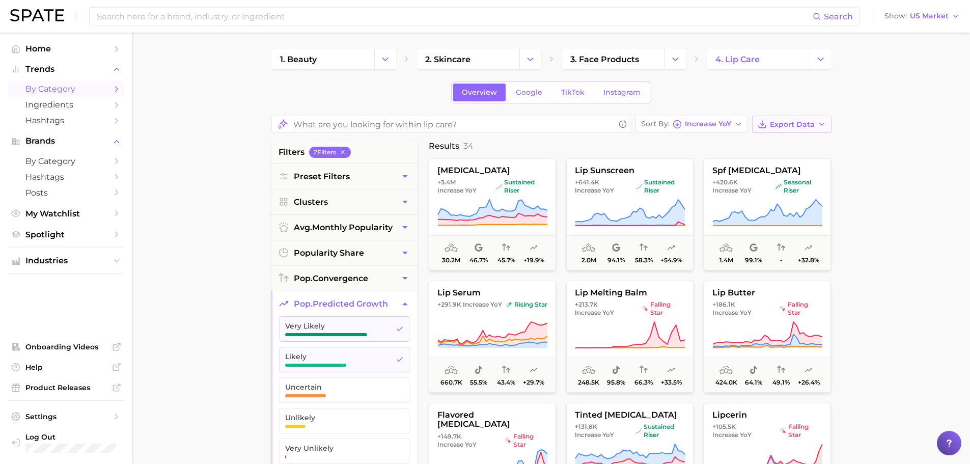
click at [774, 128] on span "Export Data" at bounding box center [792, 124] width 45 height 9
click at [761, 161] on span "Time Series CSV" at bounding box center [767, 161] width 60 height 9
click at [739, 65] on link "4. lip care" at bounding box center [758, 59] width 103 height 20
click at [49, 85] on span "by Category" at bounding box center [65, 89] width 81 height 10
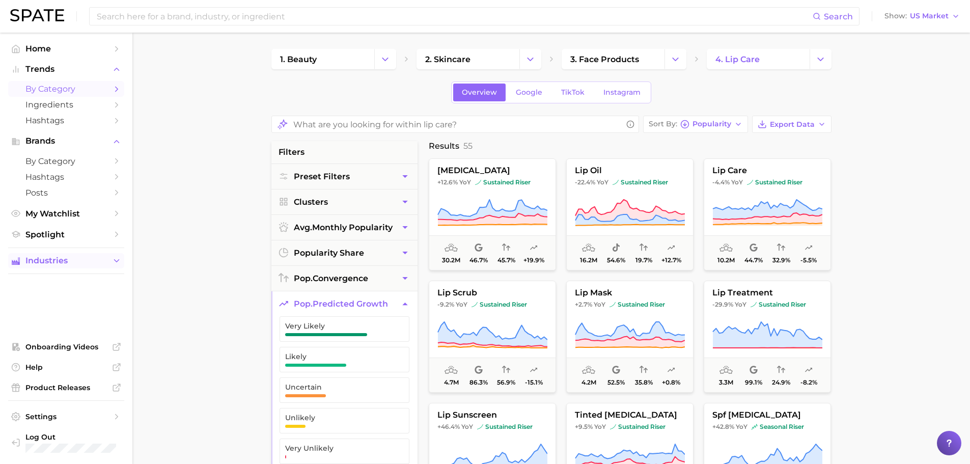
click at [77, 260] on span "Industries" at bounding box center [65, 260] width 81 height 9
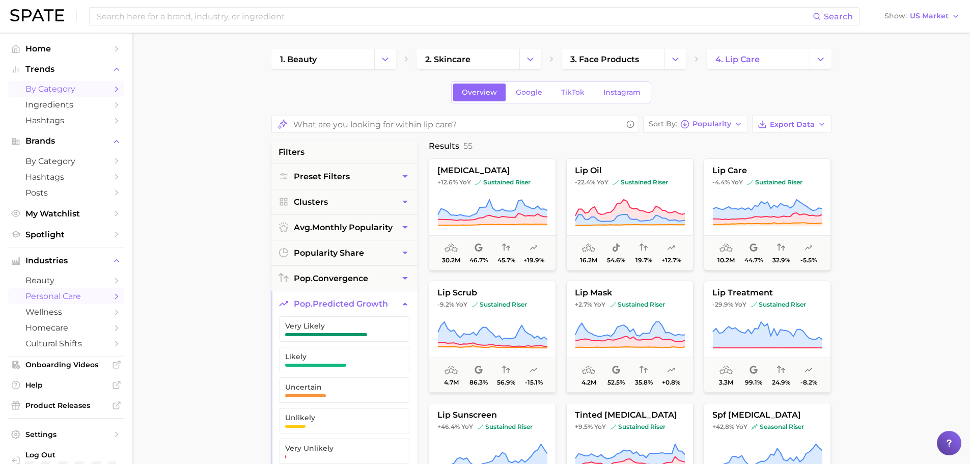
click at [80, 290] on link "personal care" at bounding box center [66, 296] width 116 height 16
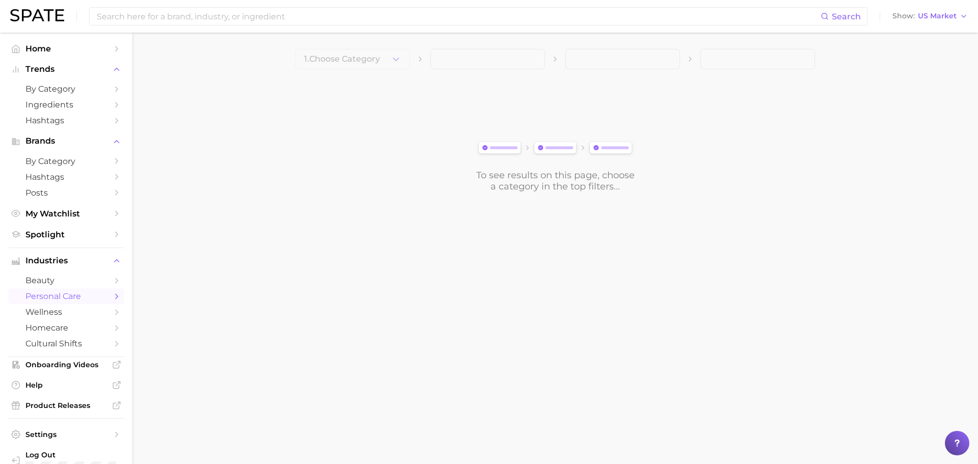
click at [80, 283] on span "beauty" at bounding box center [65, 280] width 81 height 10
click at [57, 88] on span "by Category" at bounding box center [65, 89] width 81 height 10
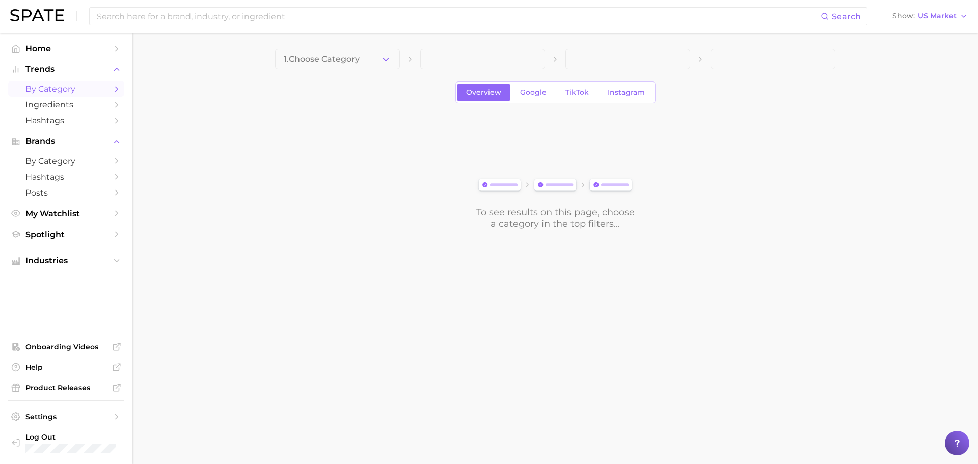
click at [340, 60] on span "1. Choose Category" at bounding box center [322, 58] width 76 height 9
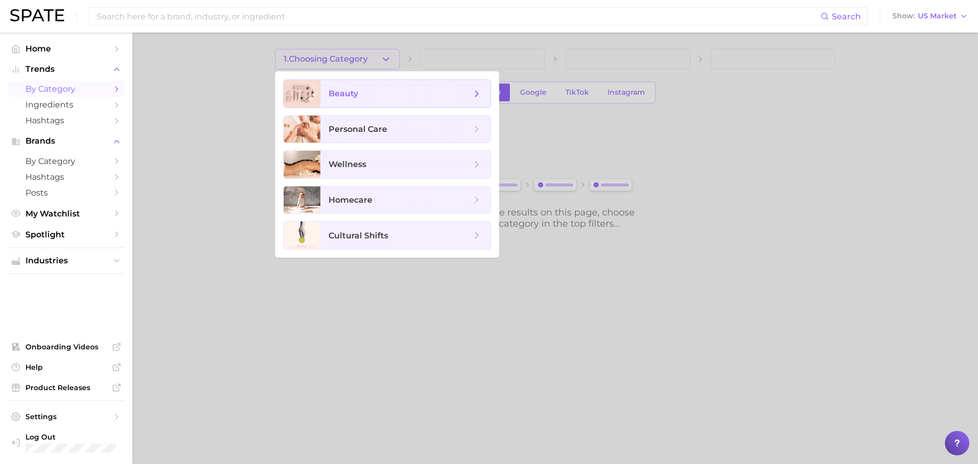
click at [334, 81] on span "beauty" at bounding box center [405, 93] width 170 height 27
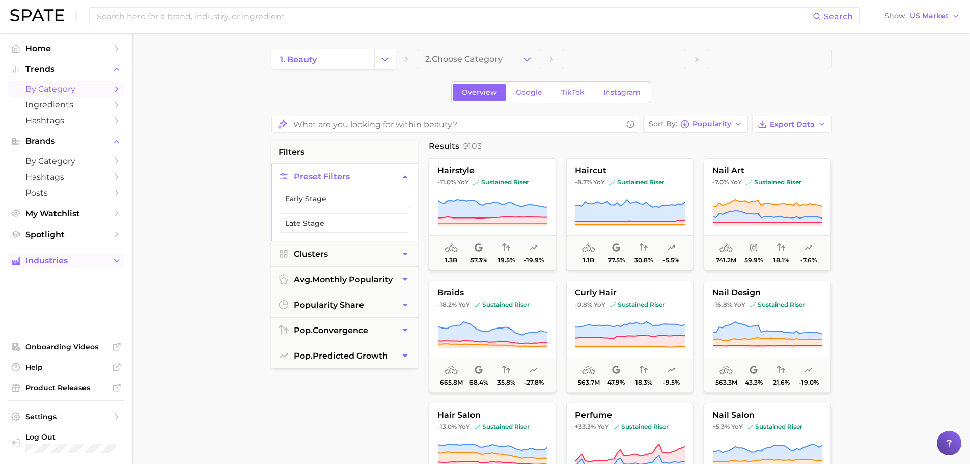
click at [89, 262] on span "Industries" at bounding box center [65, 260] width 81 height 9
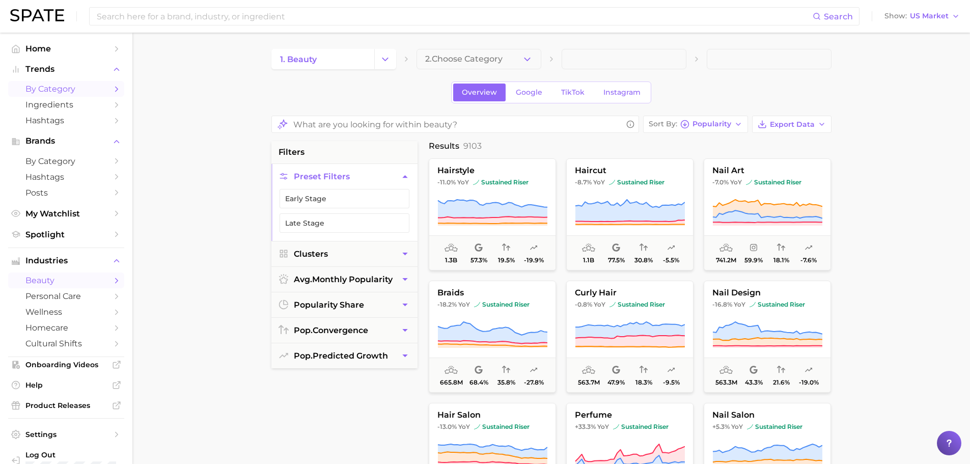
click at [88, 287] on link "beauty" at bounding box center [66, 280] width 116 height 16
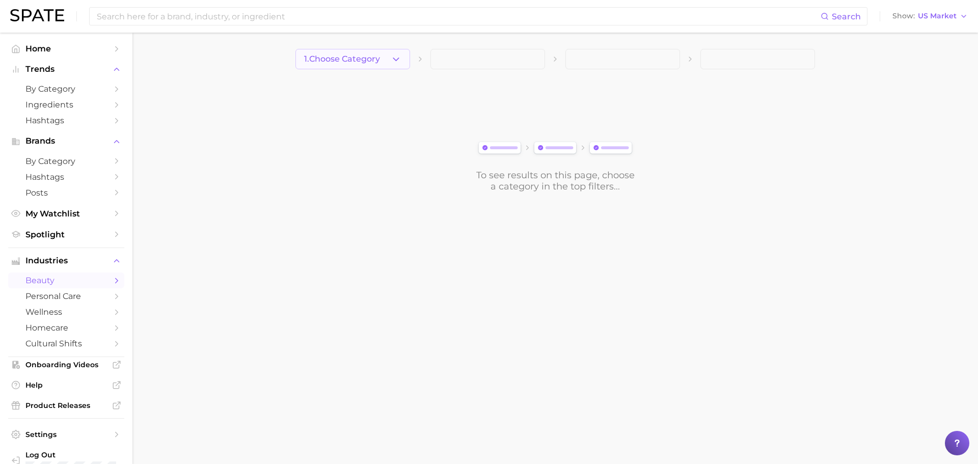
click at [351, 56] on button "1. Choose Category" at bounding box center [352, 59] width 115 height 20
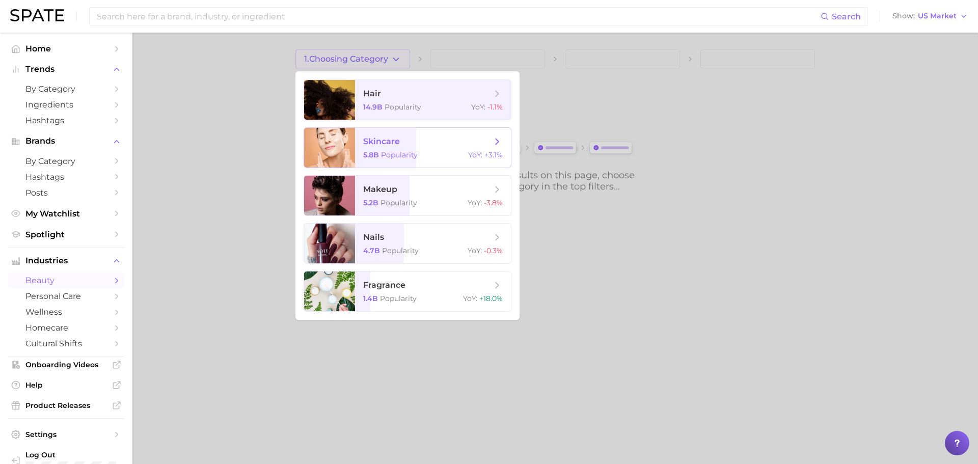
click at [383, 147] on span "skincare 5.8b Popularity YoY : +3.1%" at bounding box center [433, 148] width 156 height 40
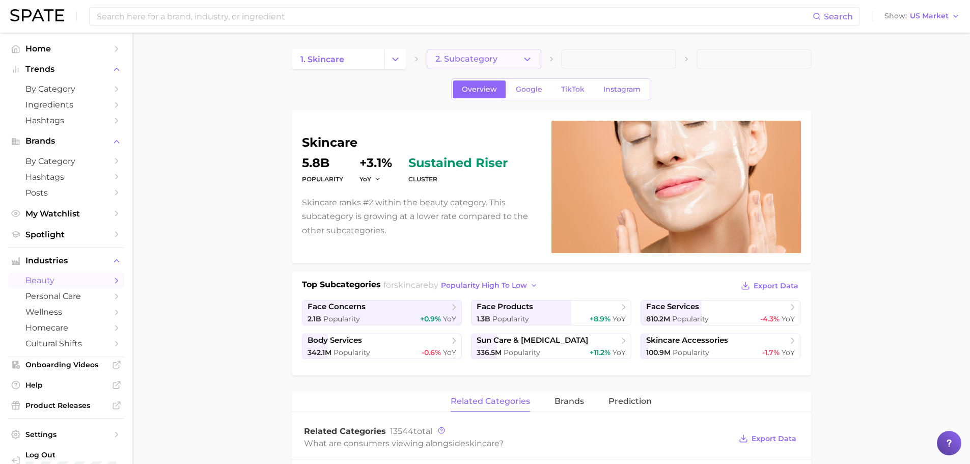
click at [453, 61] on span "2. Subcategory" at bounding box center [466, 58] width 62 height 9
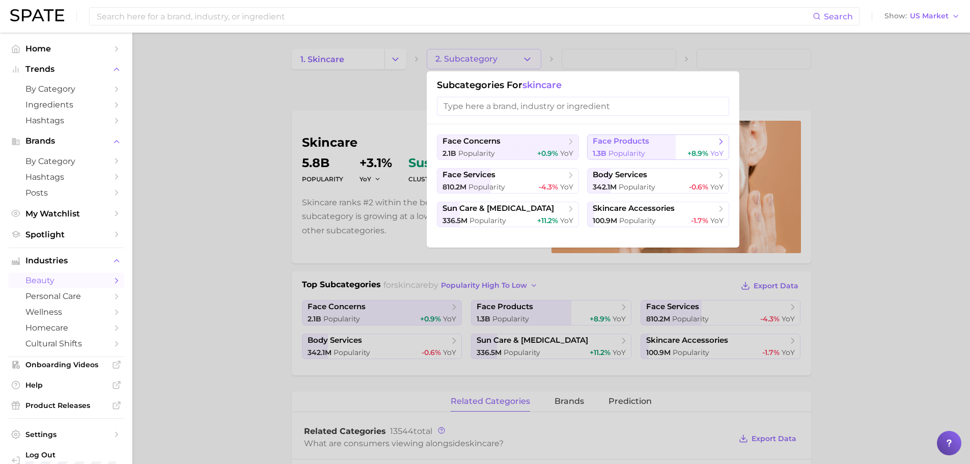
click at [618, 147] on button "face products 1.3b Popularity +8.9% YoY" at bounding box center [658, 146] width 142 height 25
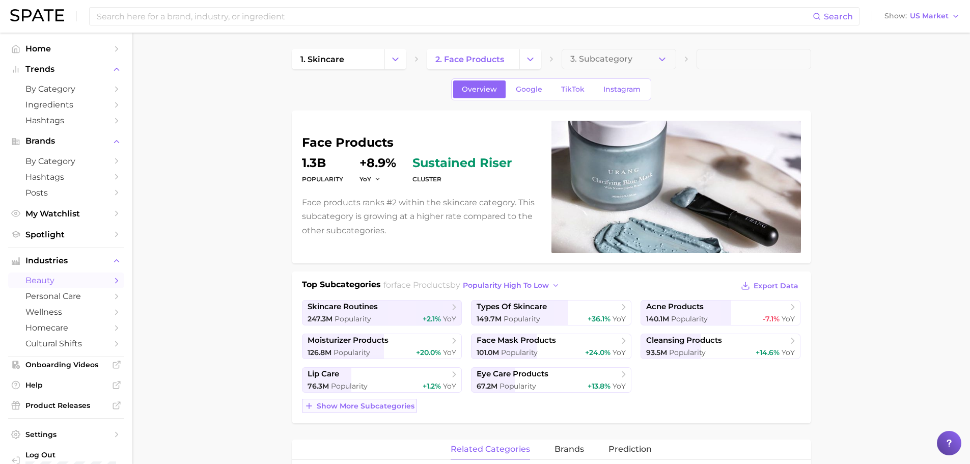
click at [352, 403] on span "Show more subcategories" at bounding box center [366, 406] width 98 height 9
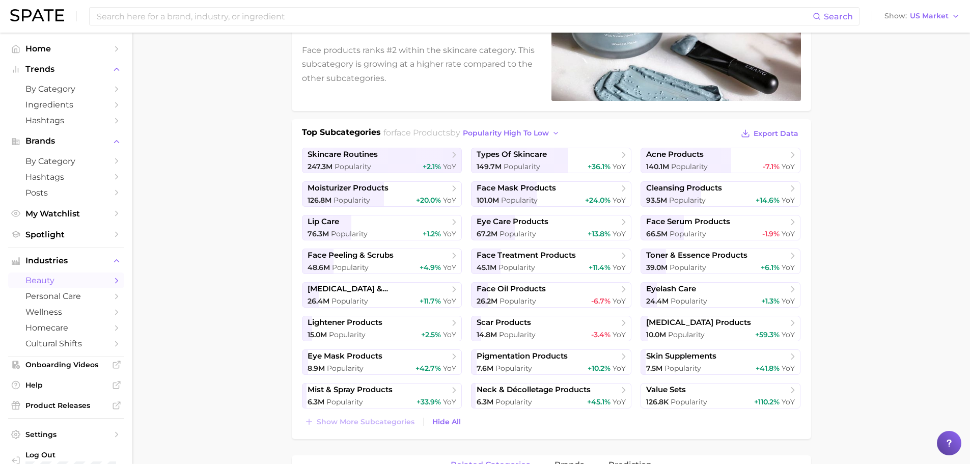
scroll to position [153, 0]
click at [302, 229] on link "lip care 76.3m Popularity +1.2% YoY" at bounding box center [382, 226] width 160 height 25
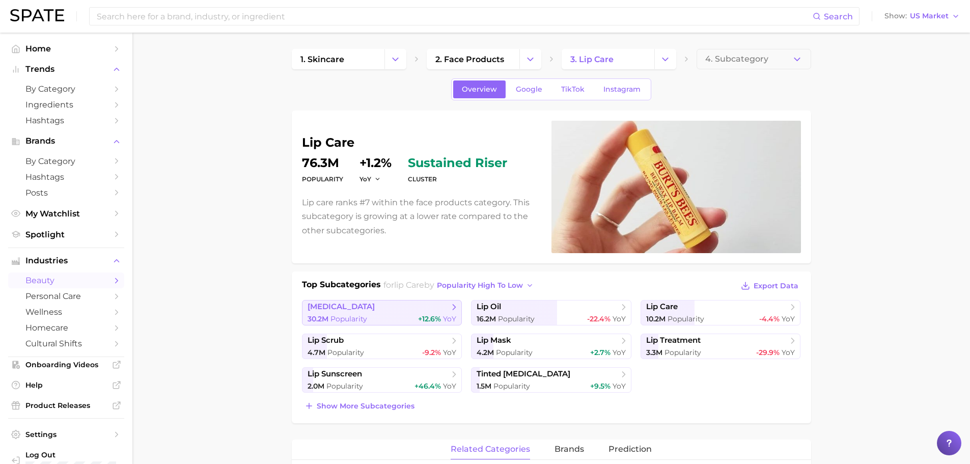
click at [359, 304] on span "[MEDICAL_DATA]" at bounding box center [379, 307] width 142 height 10
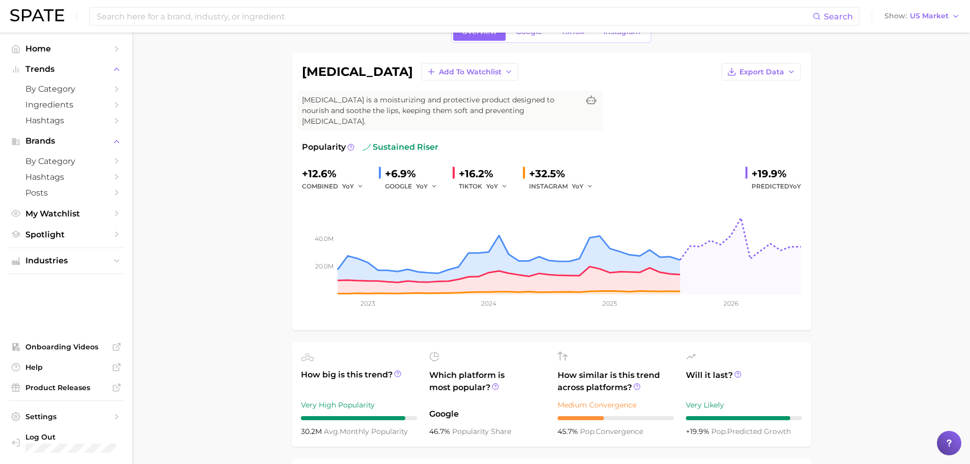
scroll to position [51, 0]
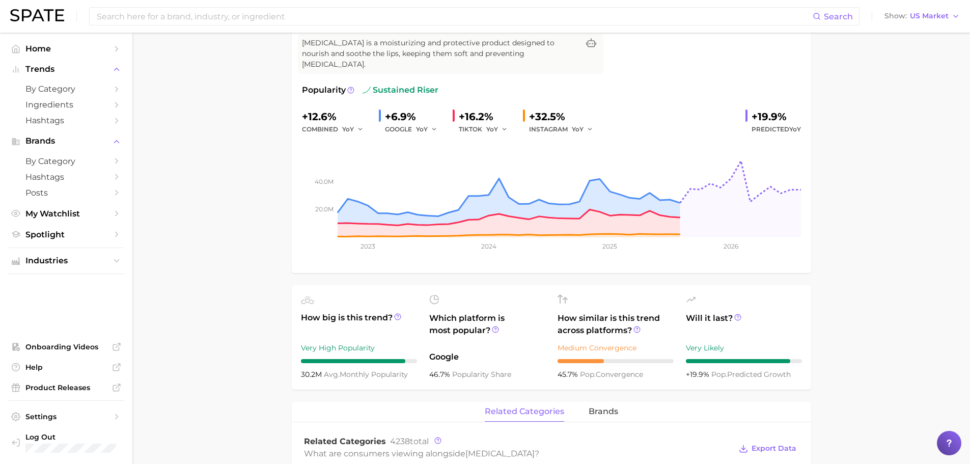
scroll to position [0, 0]
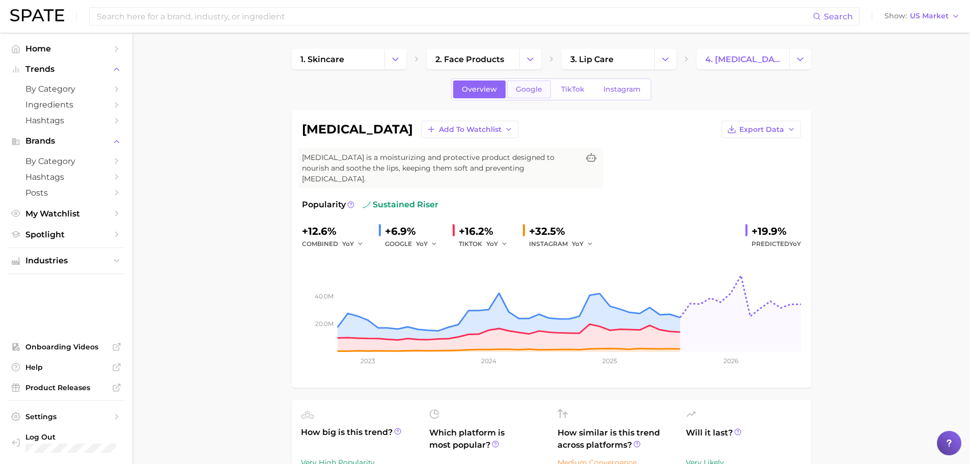
click at [540, 87] on span "Google" at bounding box center [529, 89] width 26 height 9
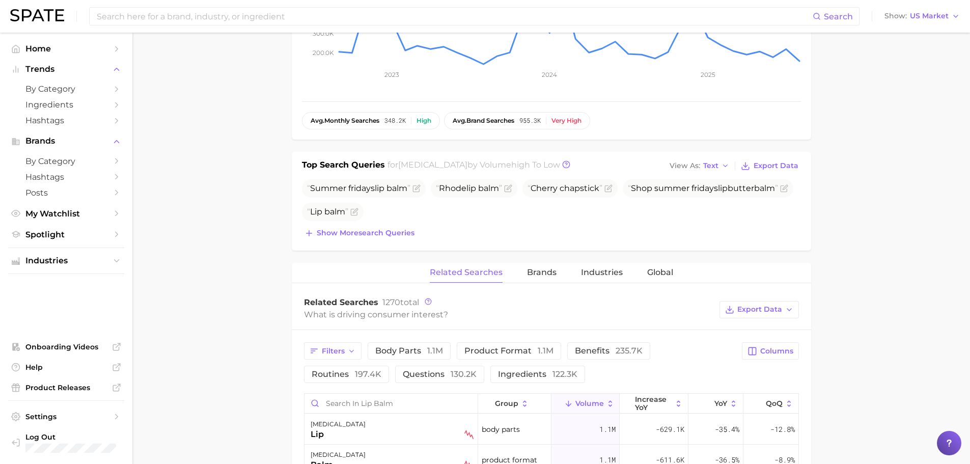
scroll to position [306, 0]
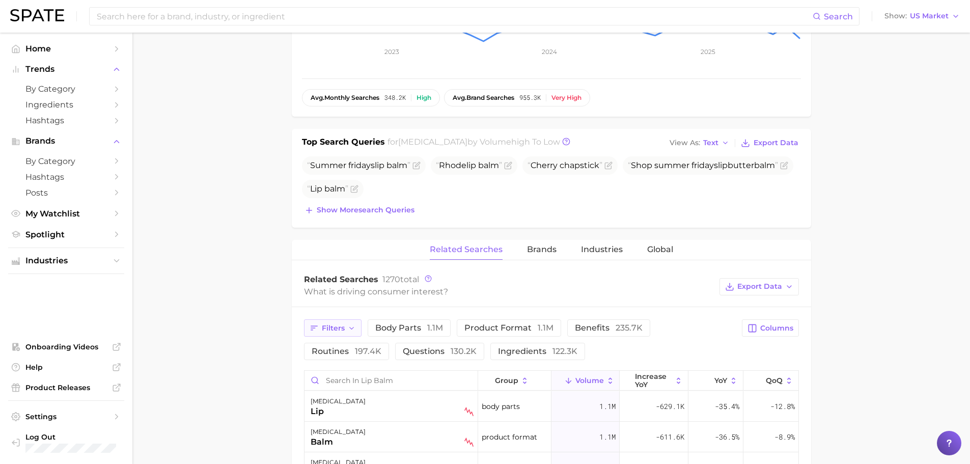
click at [331, 324] on span "Filters" at bounding box center [333, 328] width 23 height 9
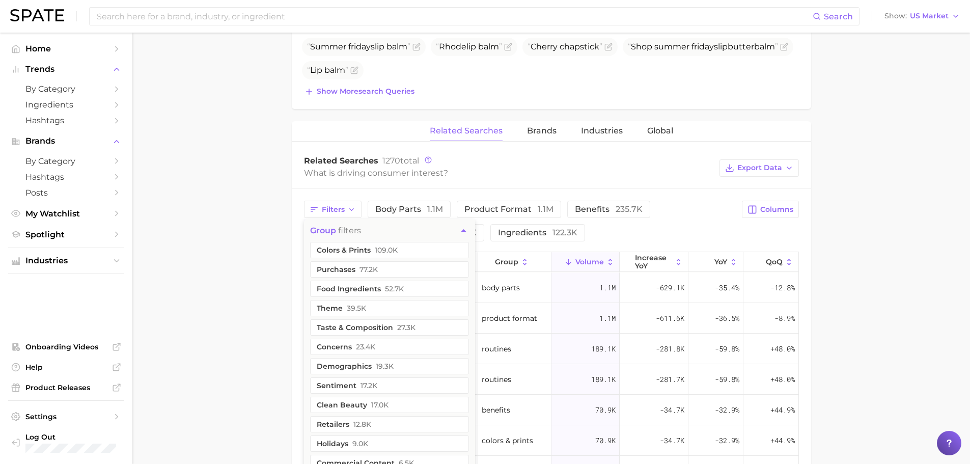
scroll to position [407, 0]
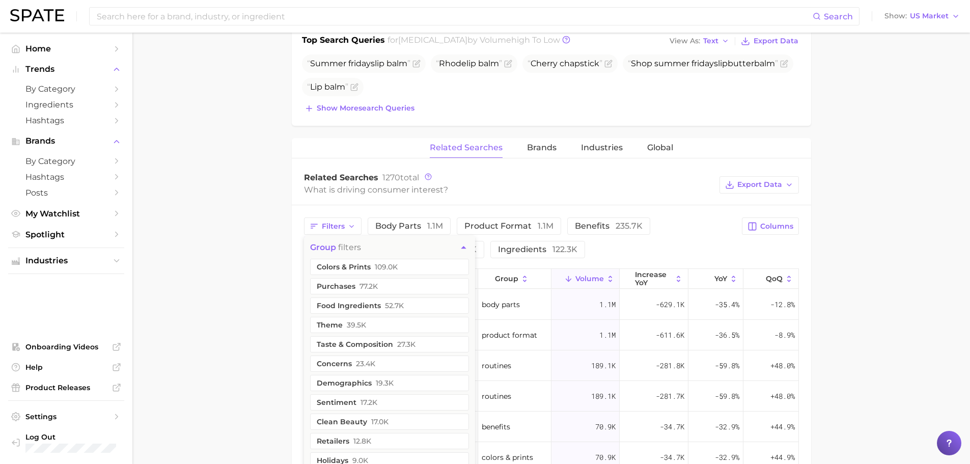
click at [266, 277] on main "1. skincare 2. face products 3. lip care 4. [MEDICAL_DATA] Overview Google TikT…" at bounding box center [551, 210] width 838 height 1170
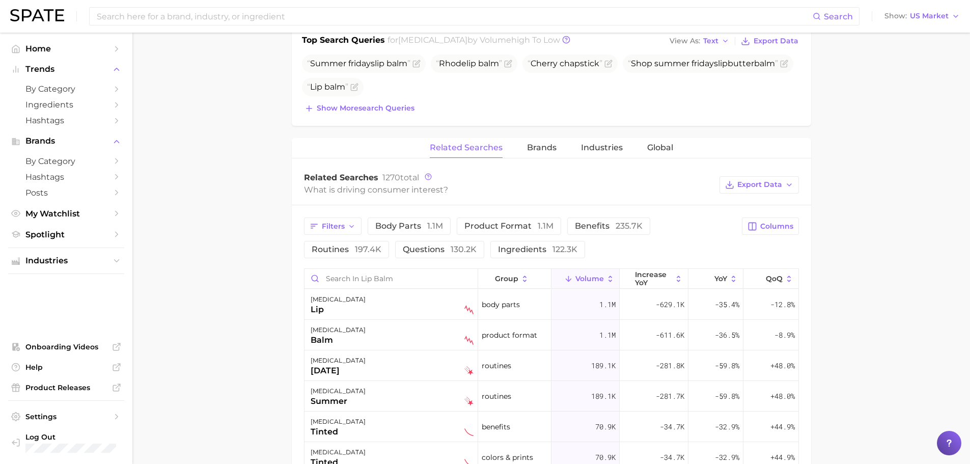
click at [562, 138] on div "Related Searches Brands Industries Global" at bounding box center [551, 148] width 519 height 20
click at [561, 138] on div "Related Searches Brands Industries Global" at bounding box center [551, 148] width 519 height 20
click at [555, 143] on span "Brands" at bounding box center [542, 147] width 30 height 9
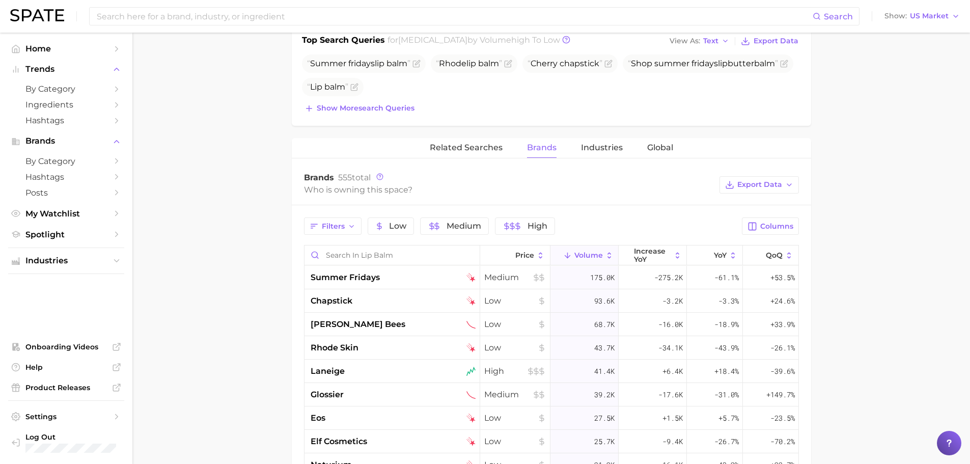
click at [468, 164] on div "Brands 555 total Who is owning this space? Export Data" at bounding box center [551, 184] width 519 height 41
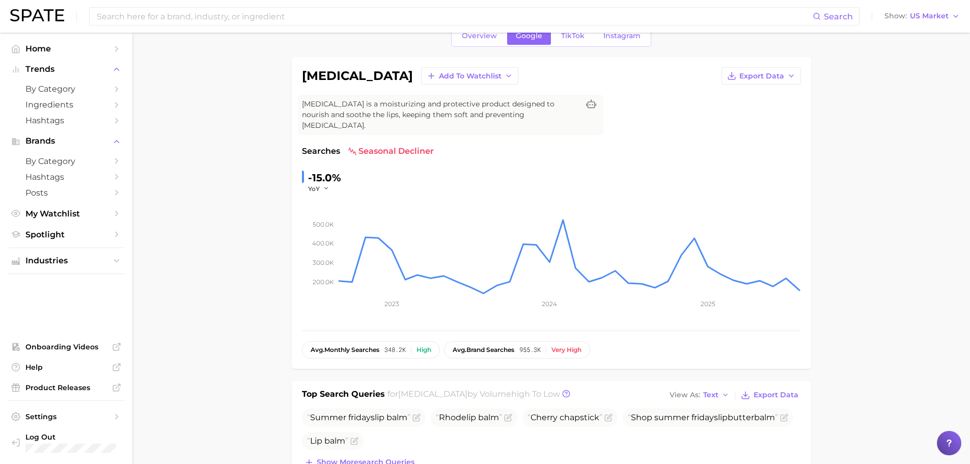
scroll to position [0, 0]
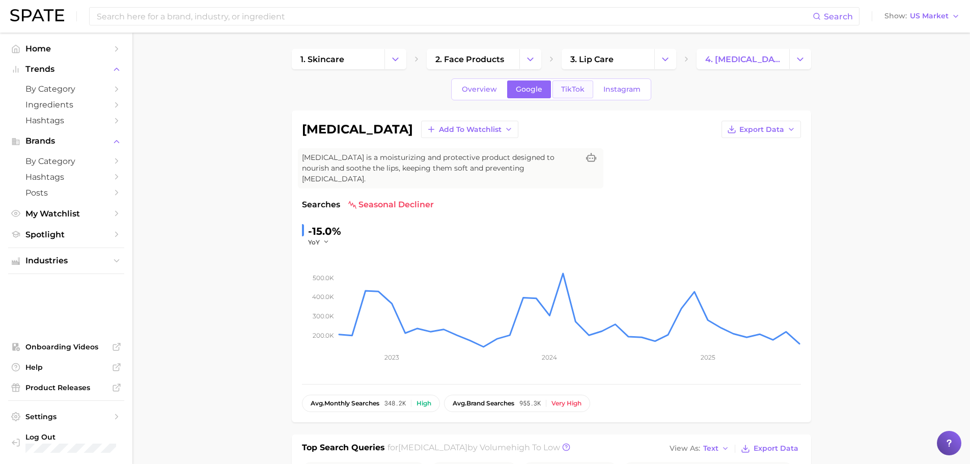
click at [583, 89] on span "TikTok" at bounding box center [572, 89] width 23 height 9
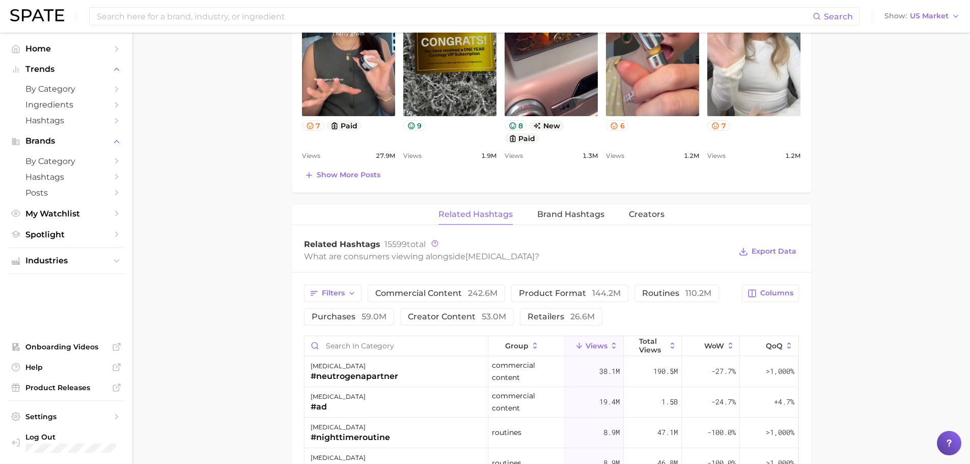
scroll to position [662, 0]
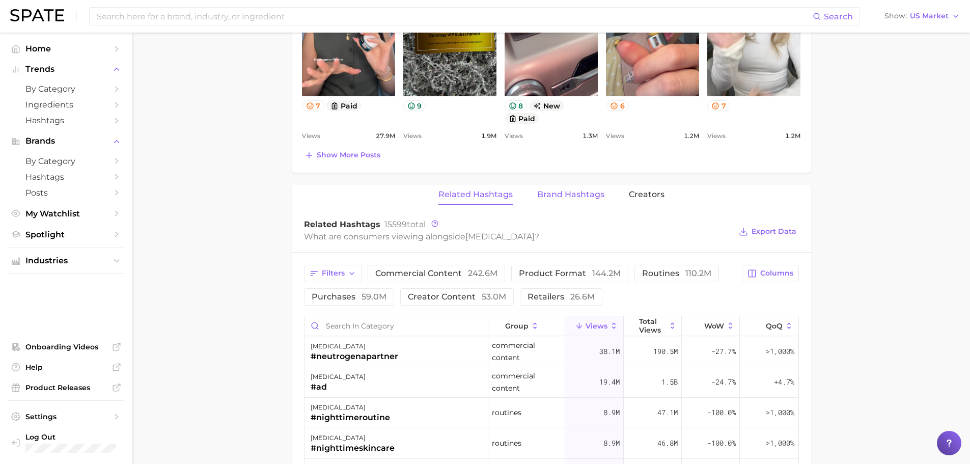
click at [573, 190] on span "Brand Hashtags" at bounding box center [570, 194] width 67 height 9
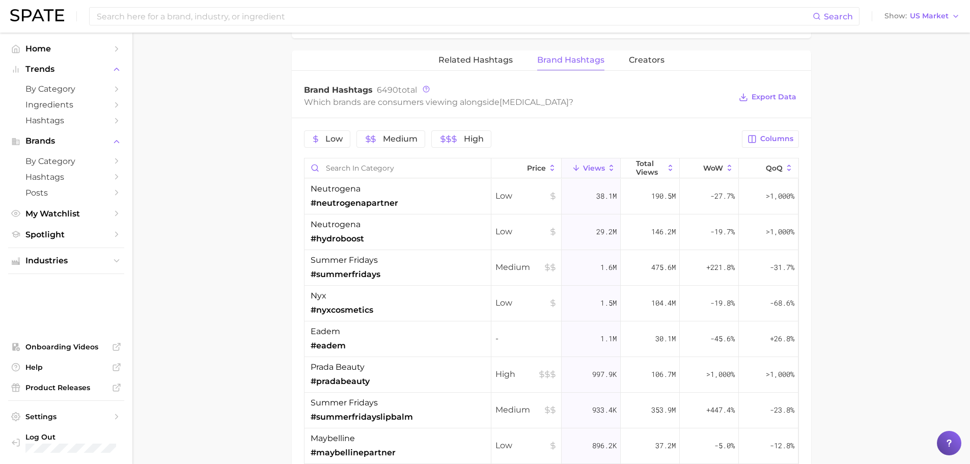
scroll to position [752, 0]
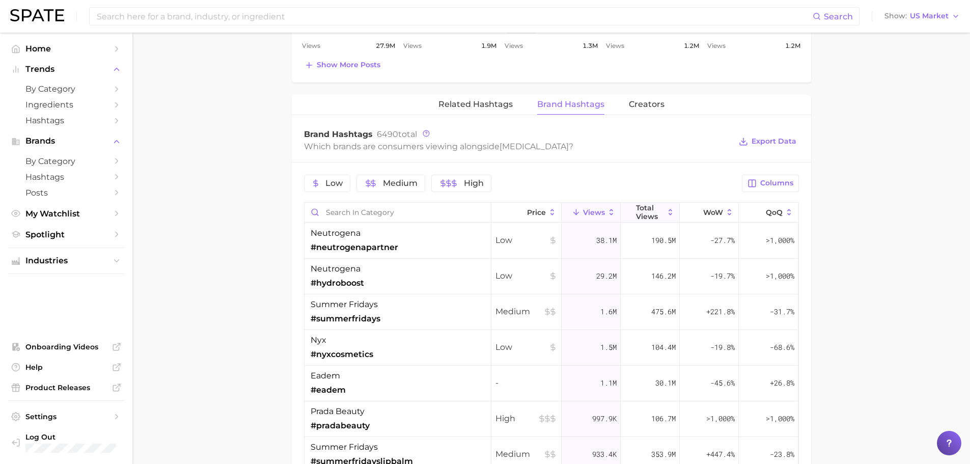
click at [629, 203] on button "Total Views" at bounding box center [650, 213] width 59 height 20
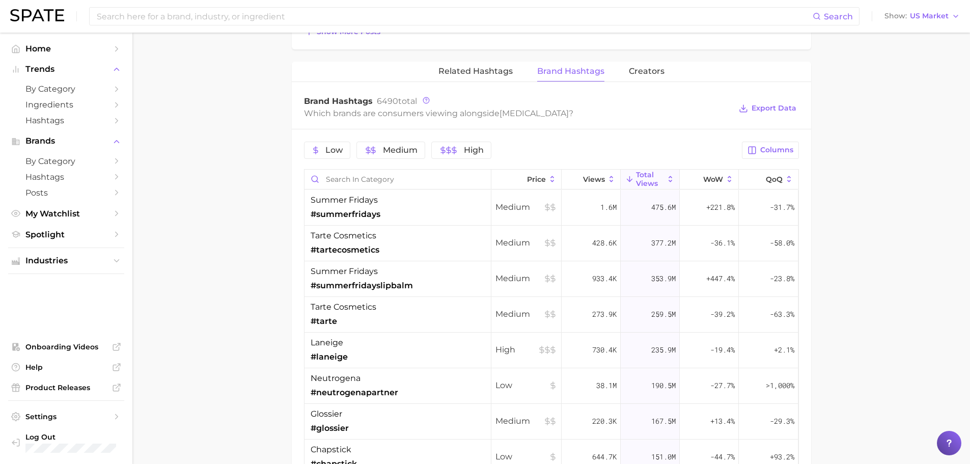
scroll to position [803, 0]
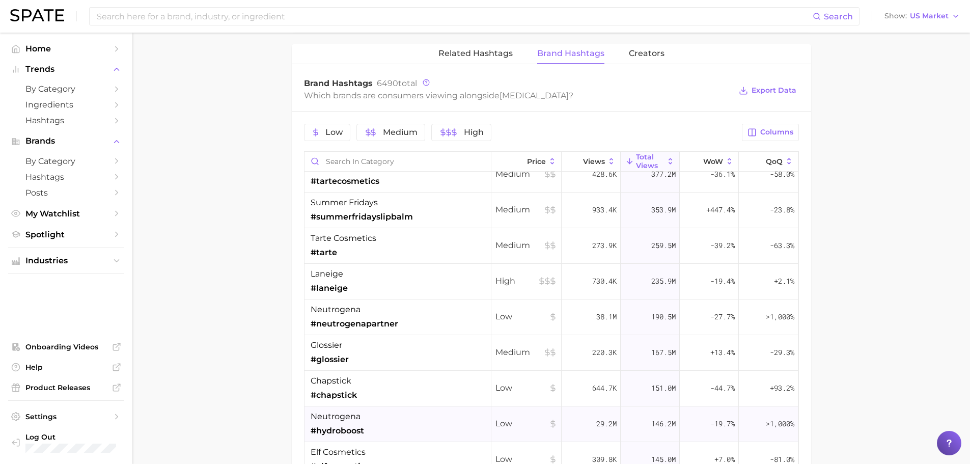
click at [378, 422] on div "neutrogena #hydroboost" at bounding box center [398, 424] width 187 height 36
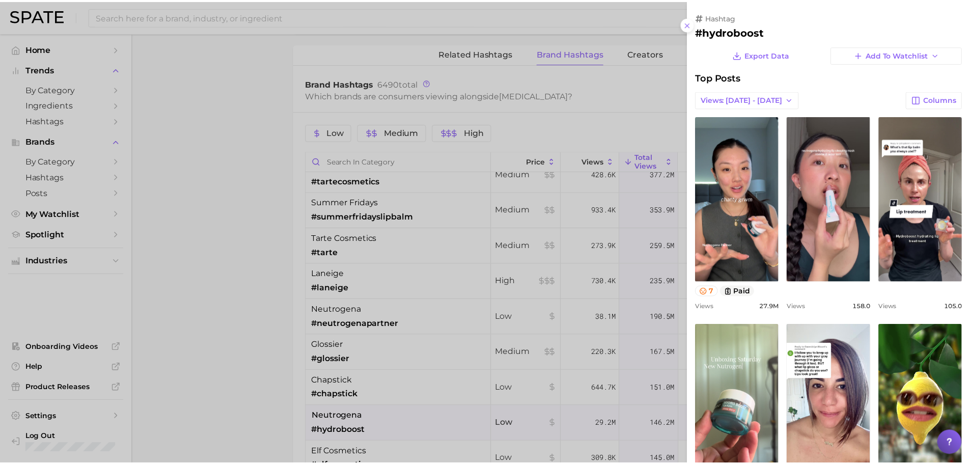
scroll to position [0, 0]
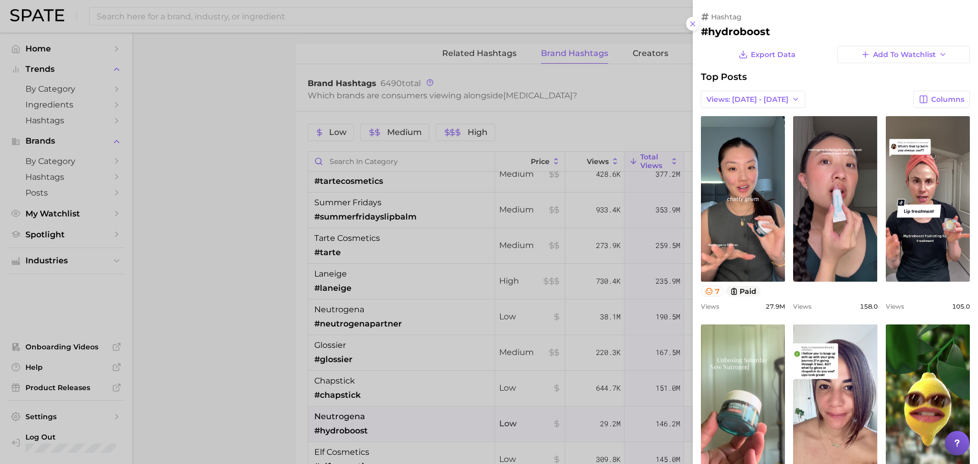
click at [258, 369] on div at bounding box center [489, 232] width 978 height 464
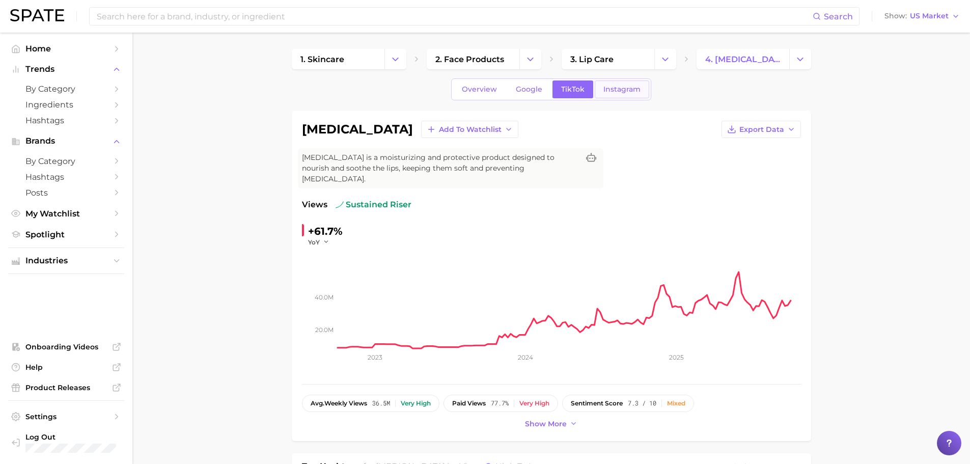
click at [620, 87] on span "Instagram" at bounding box center [621, 89] width 37 height 9
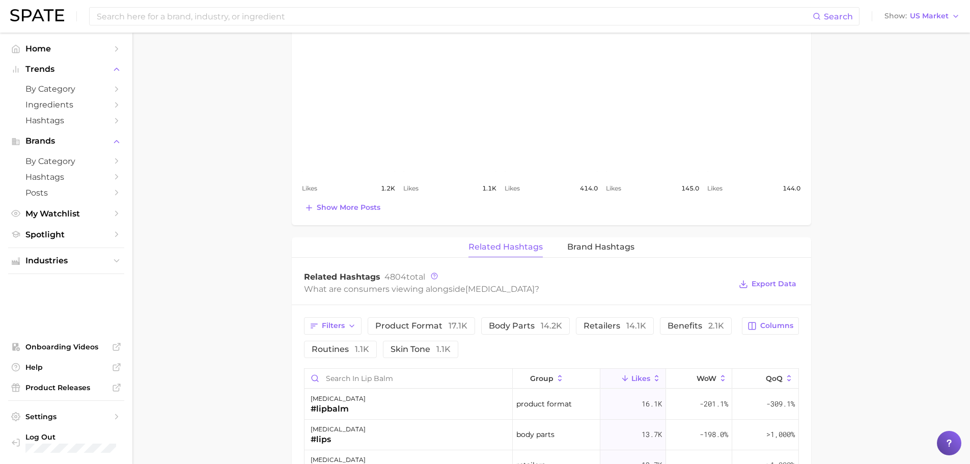
scroll to position [560, 0]
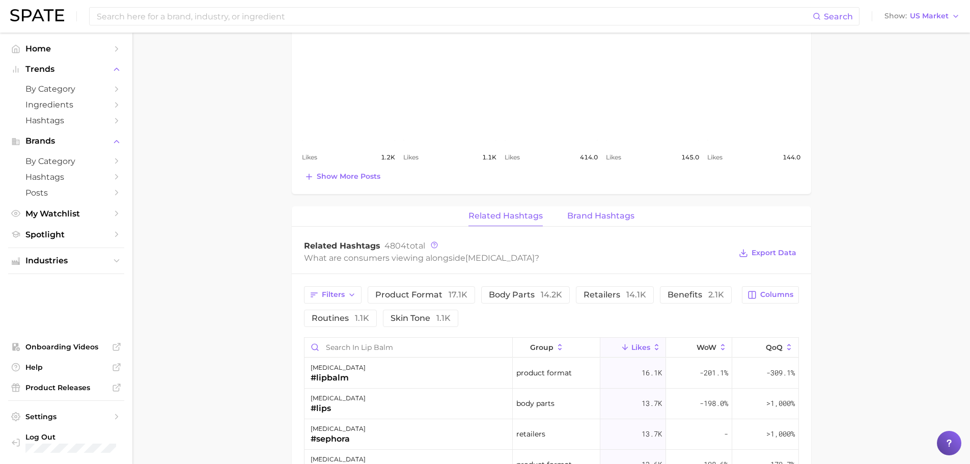
click at [573, 211] on span "Brand Hashtags" at bounding box center [600, 215] width 67 height 9
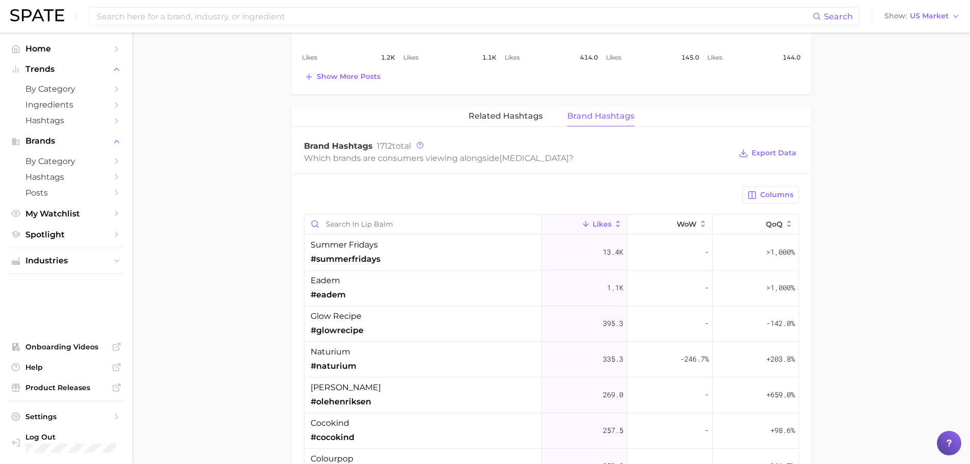
scroll to position [662, 0]
click at [596, 218] on span "Likes" at bounding box center [602, 222] width 19 height 8
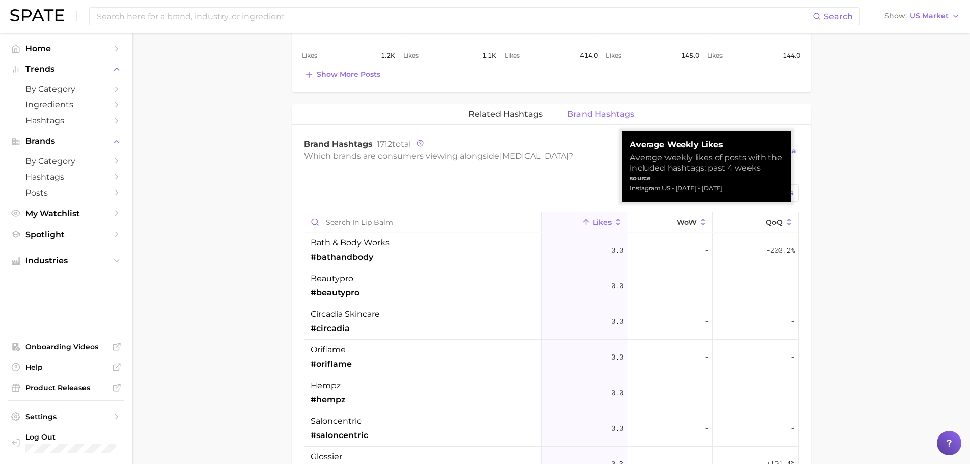
click at [596, 218] on span "Likes" at bounding box center [602, 222] width 19 height 8
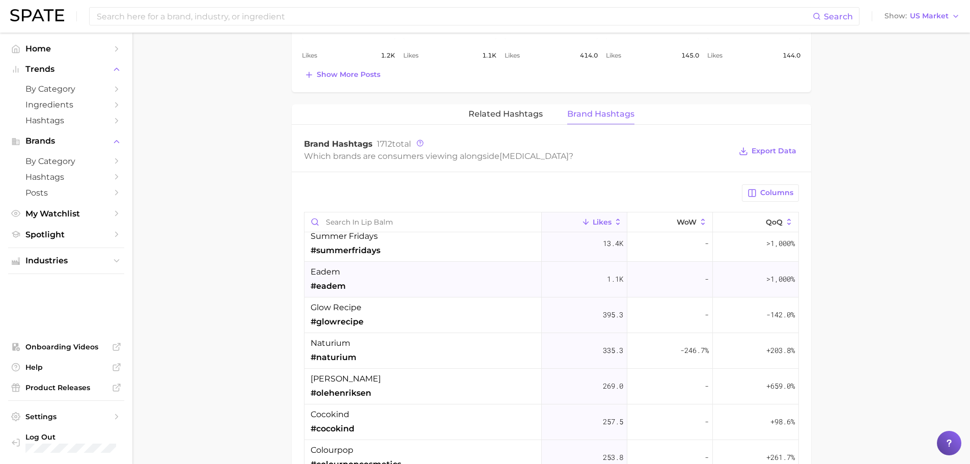
scroll to position [0, 0]
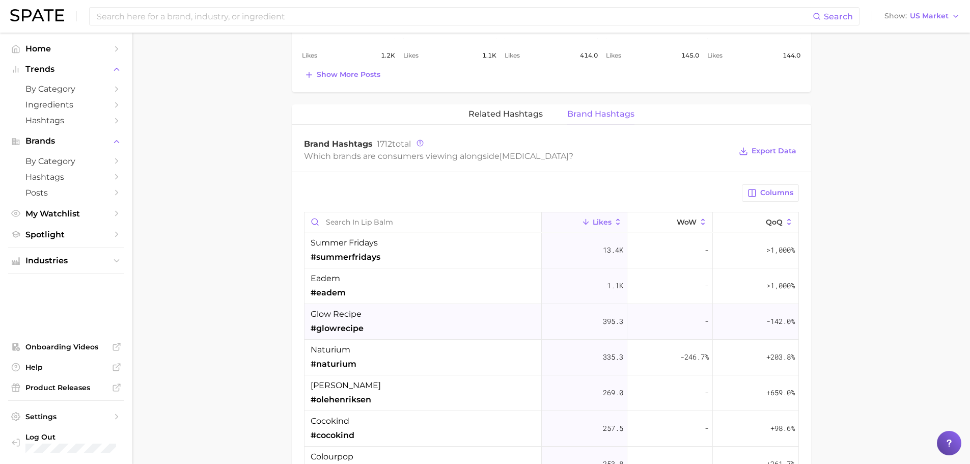
click at [410, 316] on div "glow recipe #glowrecipe" at bounding box center [423, 322] width 237 height 36
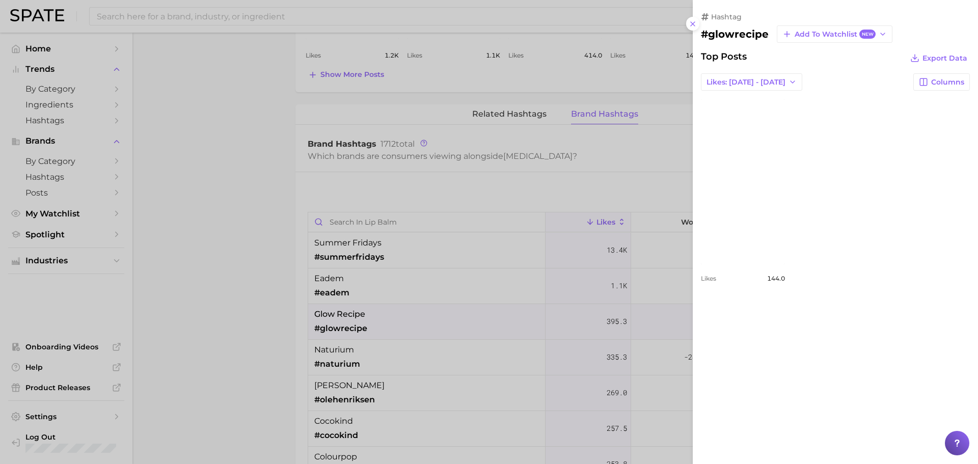
click at [219, 300] on div at bounding box center [489, 232] width 978 height 464
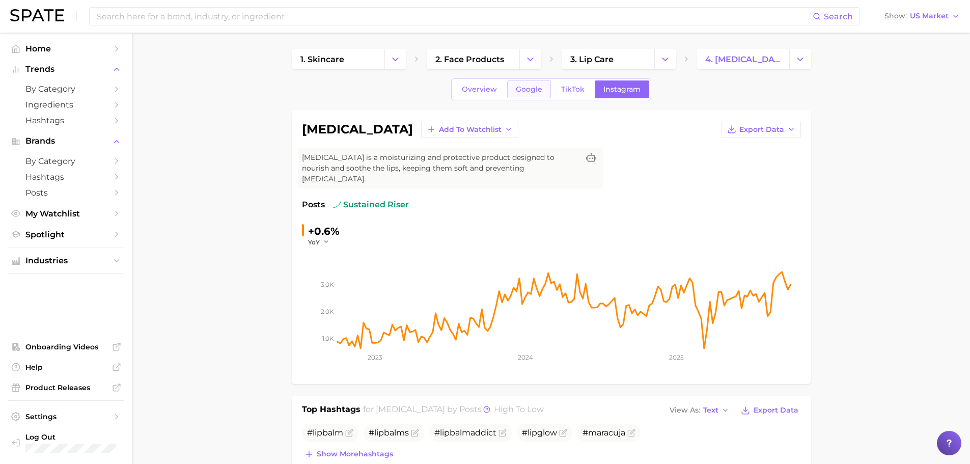
click at [520, 98] on link "Google" at bounding box center [529, 89] width 44 height 18
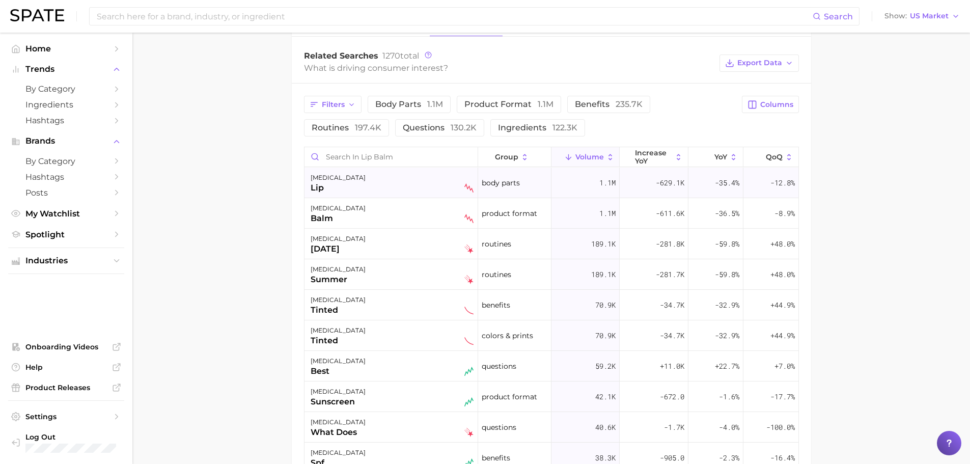
scroll to position [356, 0]
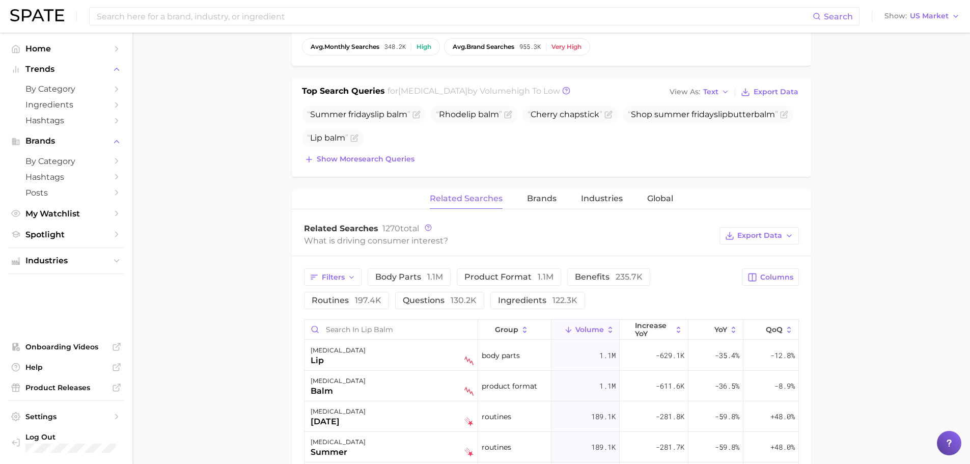
click at [522, 190] on div "Related Searches Brands Industries Global" at bounding box center [551, 199] width 519 height 20
click at [530, 194] on span "Brands" at bounding box center [542, 198] width 30 height 9
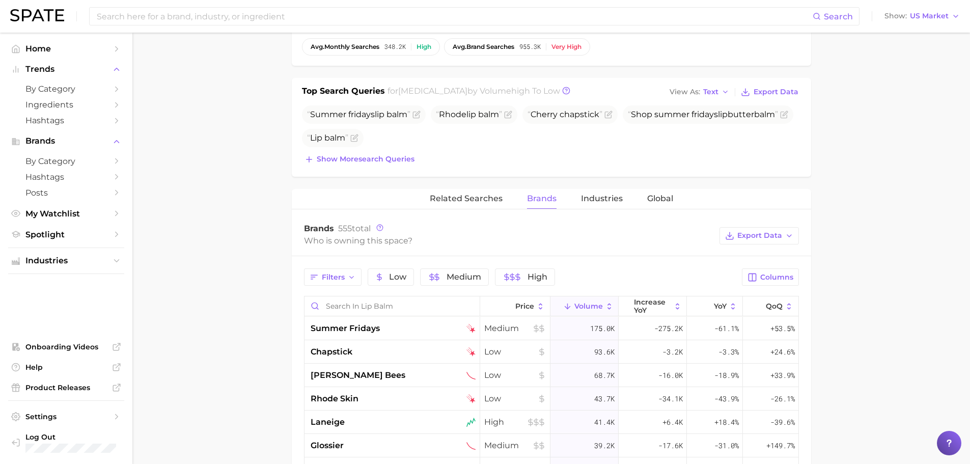
click at [257, 258] on main "1. skincare 2. face products 3. lip care 4. [MEDICAL_DATA] Overview Google TikT…" at bounding box center [551, 249] width 838 height 1147
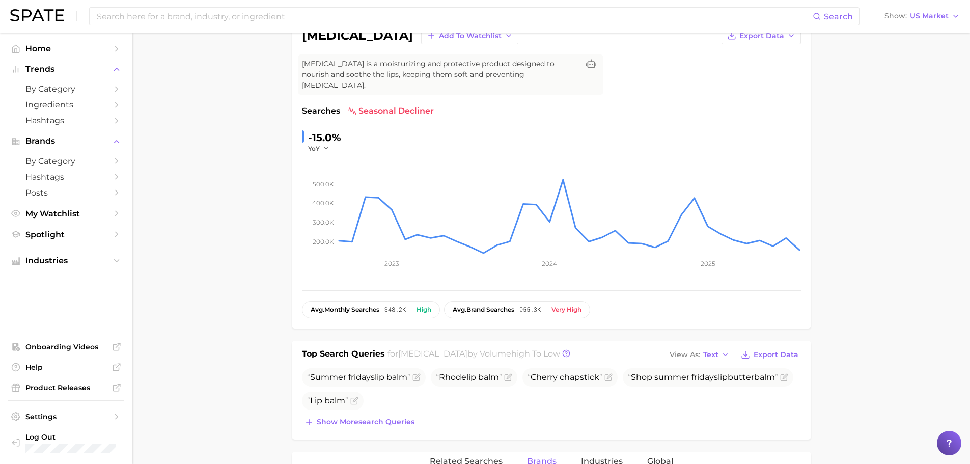
scroll to position [0, 0]
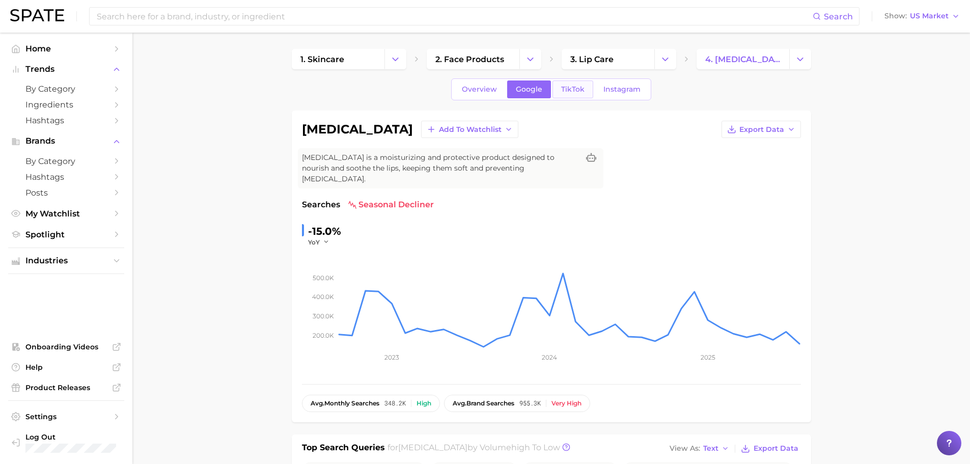
click at [581, 89] on span "TikTok" at bounding box center [572, 89] width 23 height 9
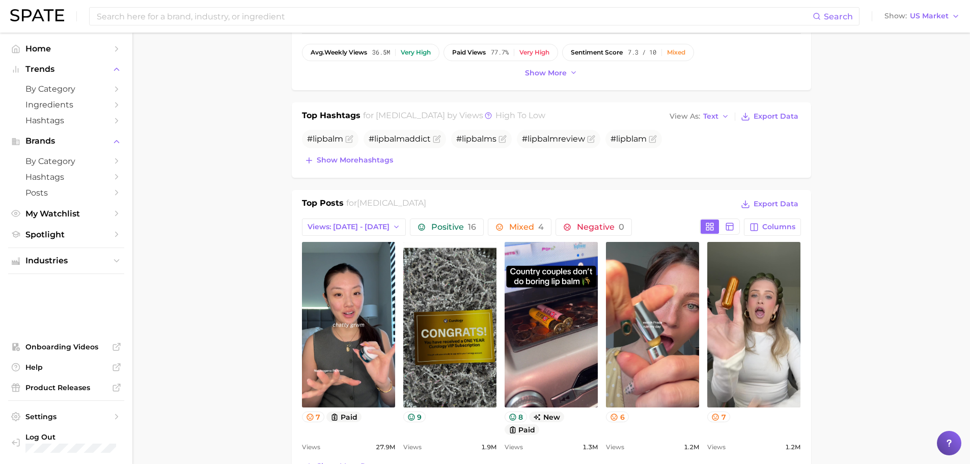
scroll to position [509, 0]
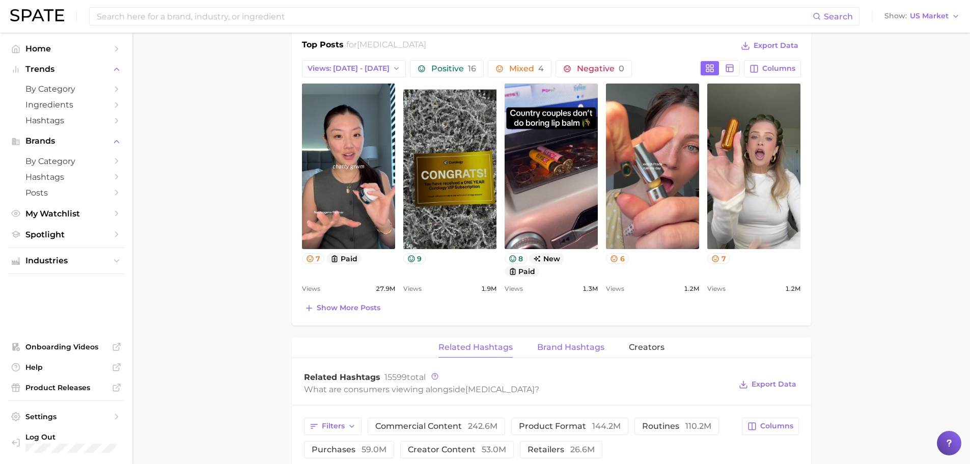
click at [561, 343] on span "Brand Hashtags" at bounding box center [570, 347] width 67 height 9
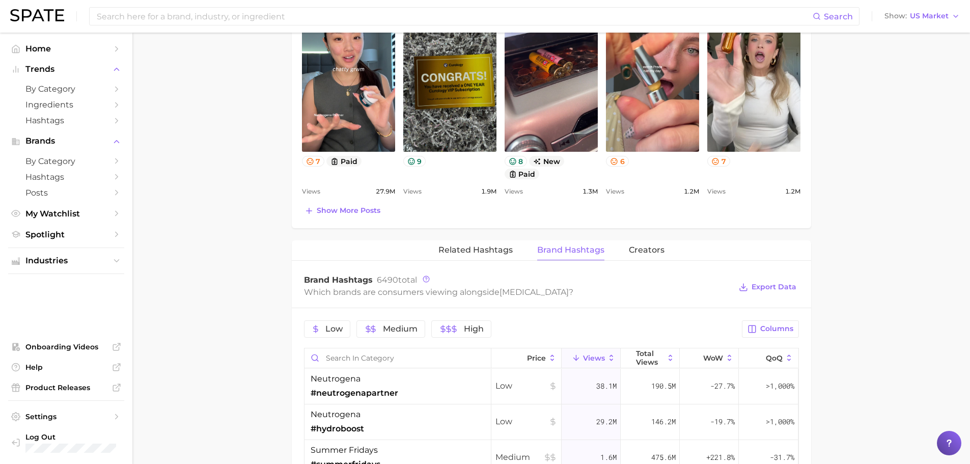
scroll to position [764, 0]
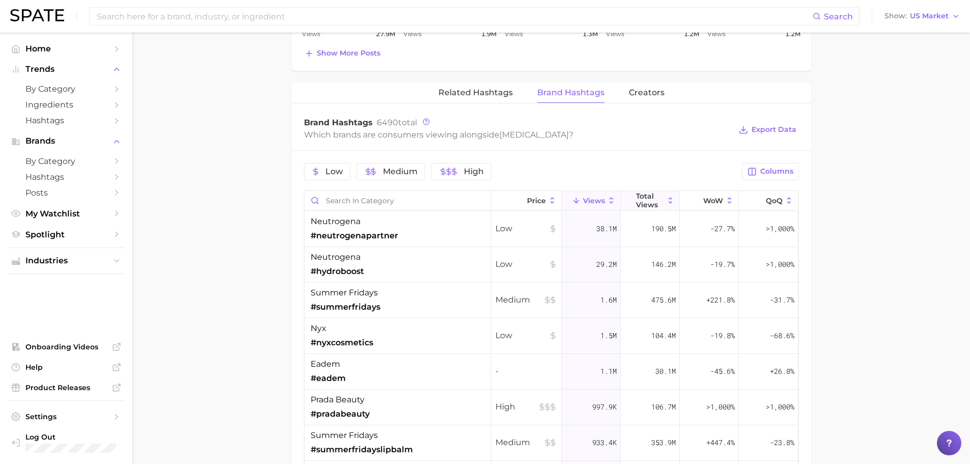
click at [651, 199] on button "Total Views" at bounding box center [650, 201] width 59 height 20
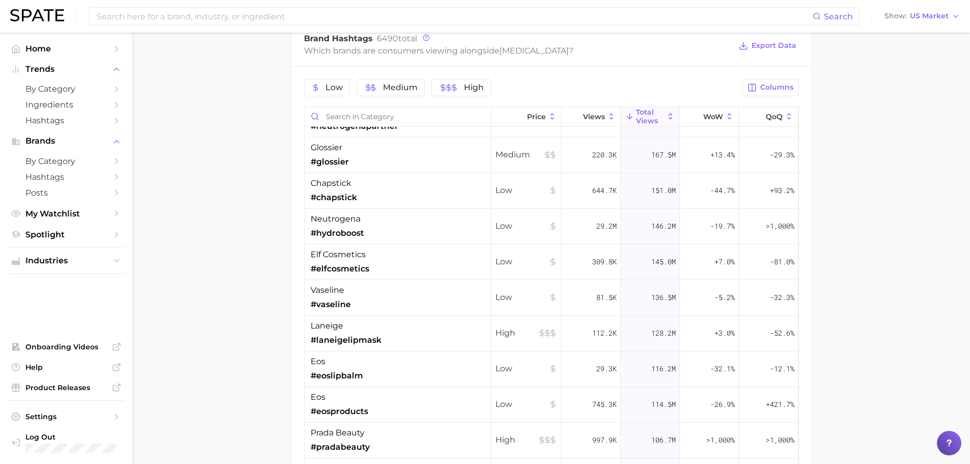
scroll to position [866, 0]
